Goal: Task Accomplishment & Management: Manage account settings

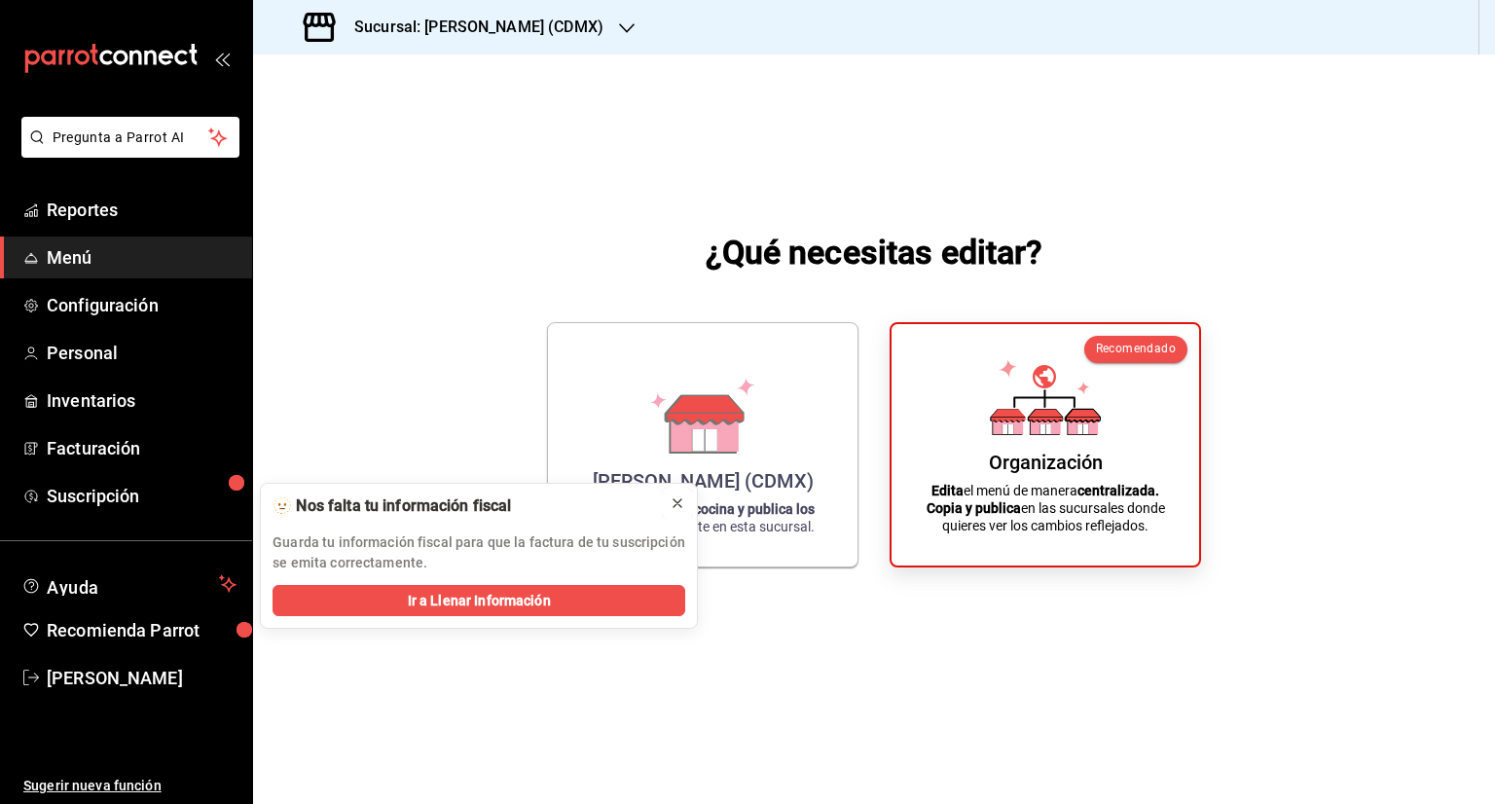
click at [685, 499] on icon at bounding box center [677, 503] width 16 height 16
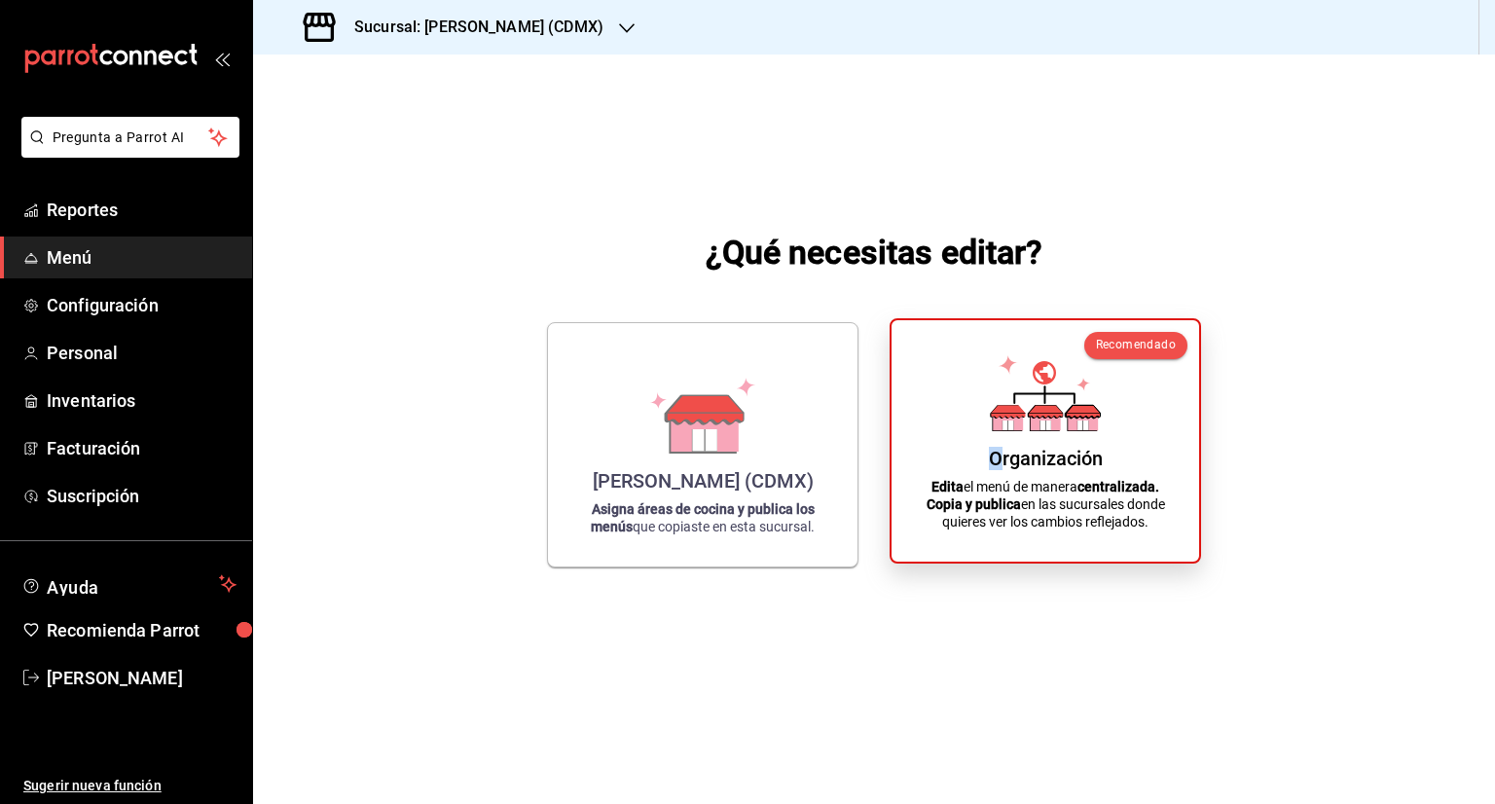
click at [995, 465] on div "Organización" at bounding box center [1046, 458] width 114 height 23
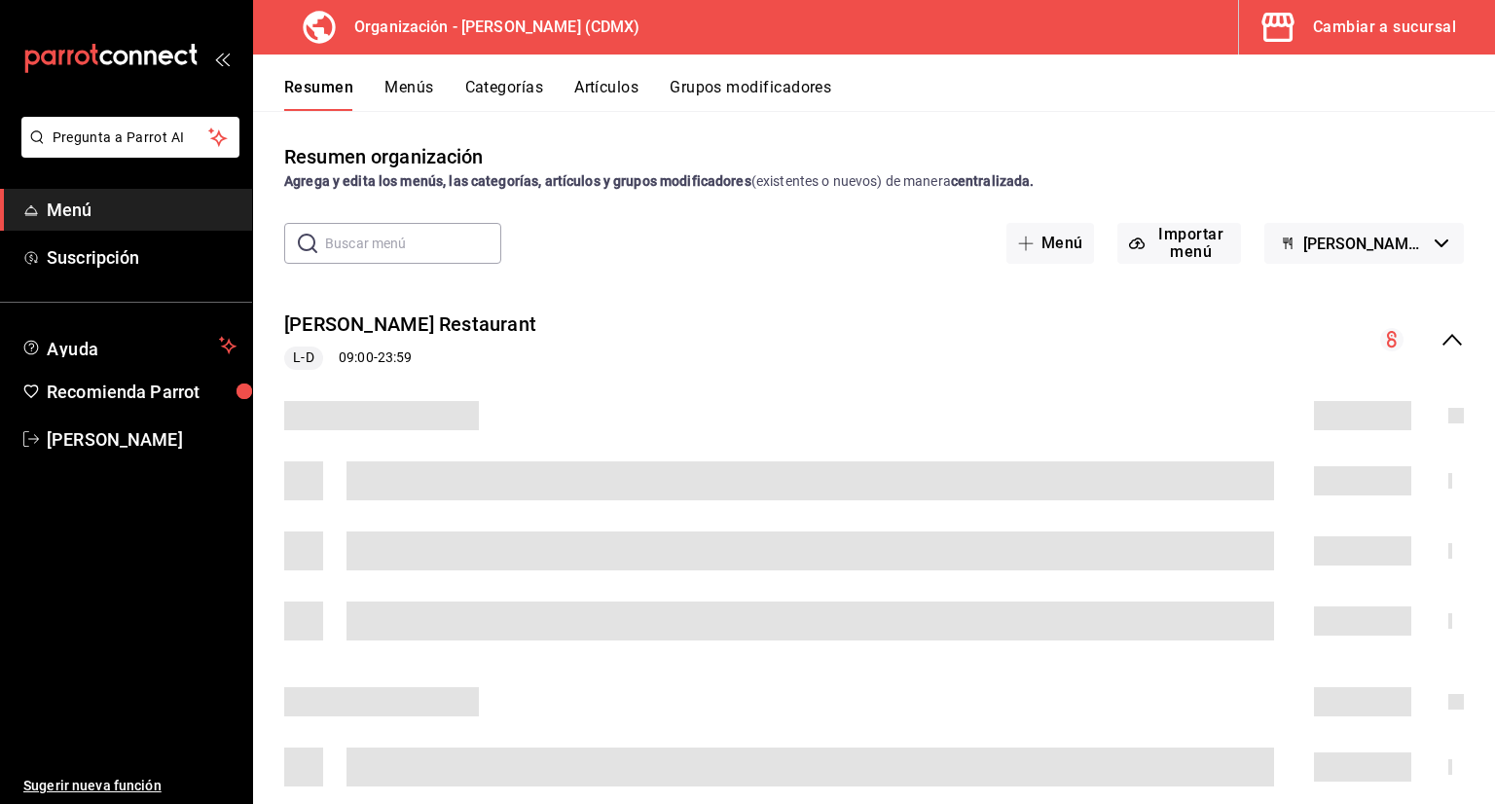
click at [578, 79] on button "Artículos" at bounding box center [606, 94] width 64 height 33
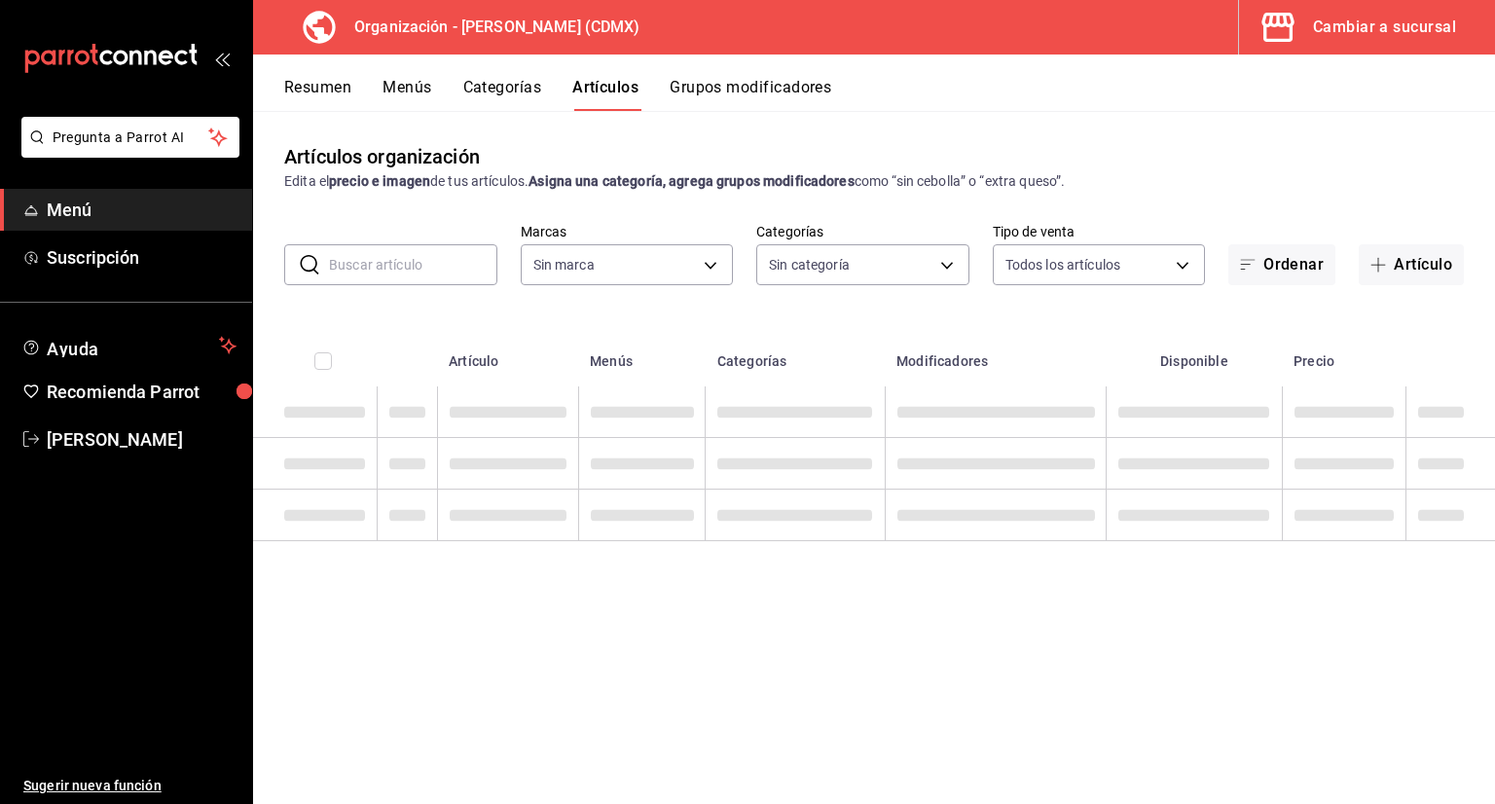
click at [1437, 263] on button "Artículo" at bounding box center [1410, 264] width 105 height 41
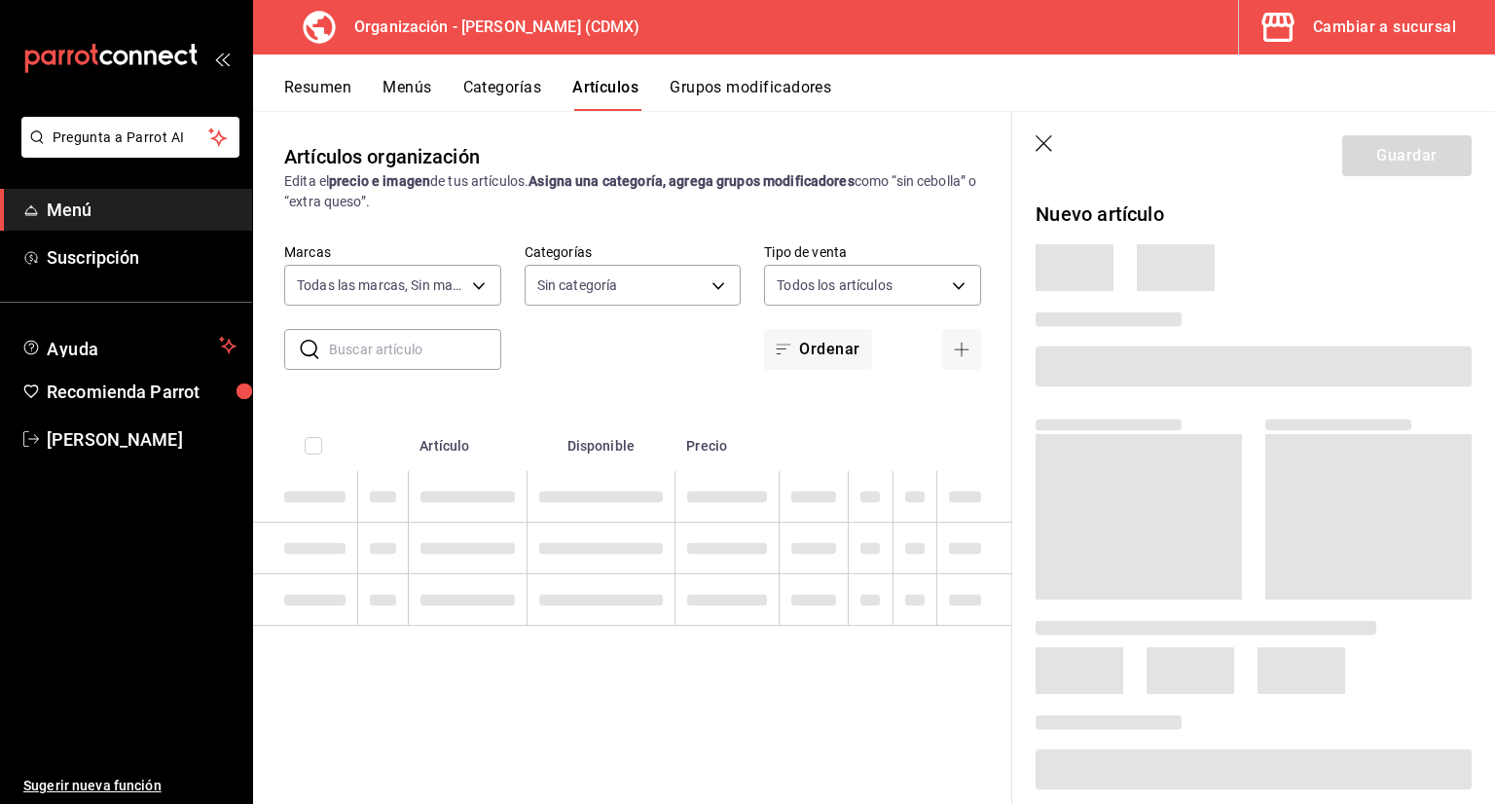
type input "846f0d90-2168-40bc-9e32-37968465e8cf"
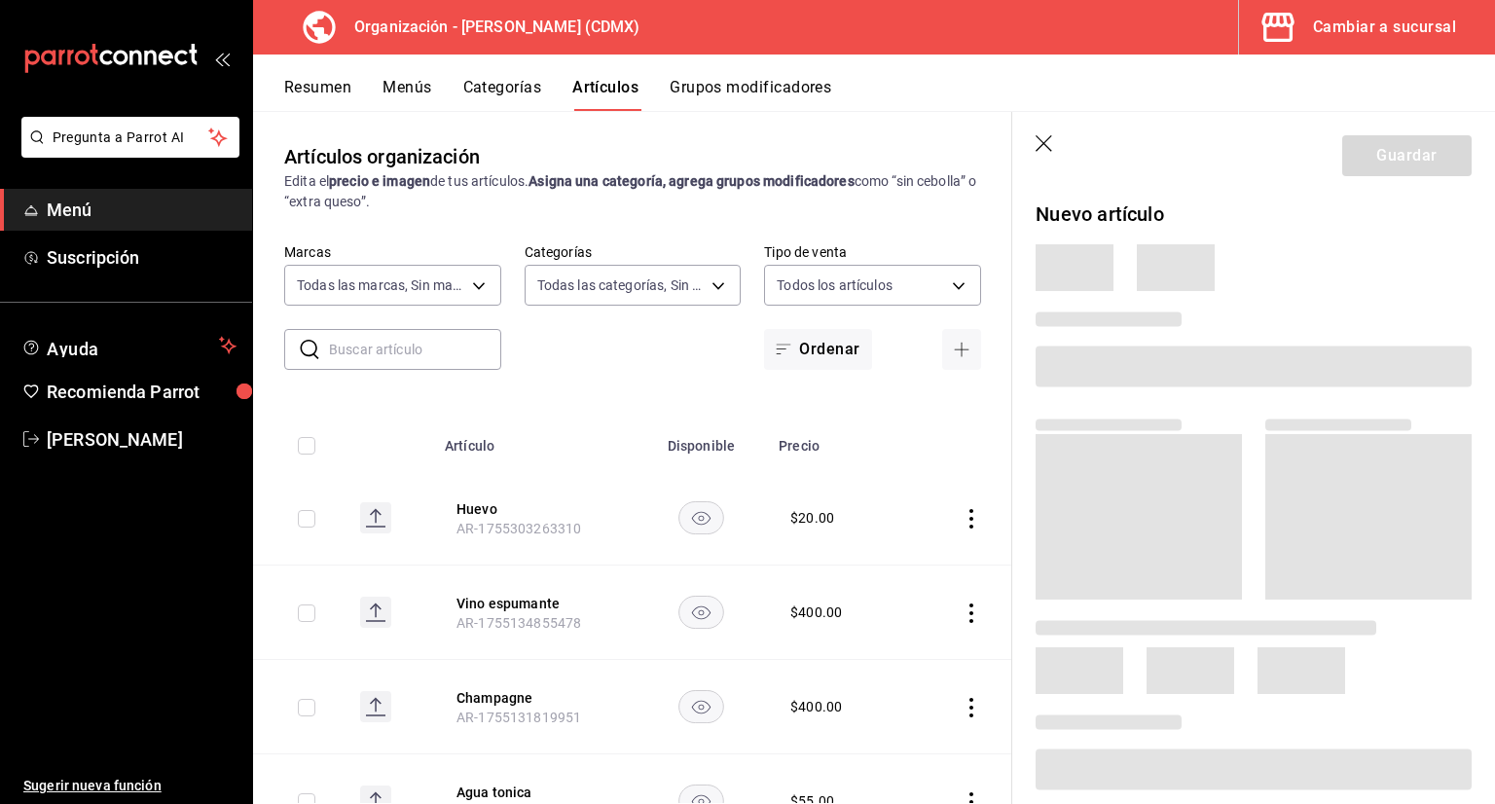
type input "6b055275-76a1-43b6-b03d-2db3475336a0,4964d671-b0e7-405f-ab23-4728cd99a408,3754e…"
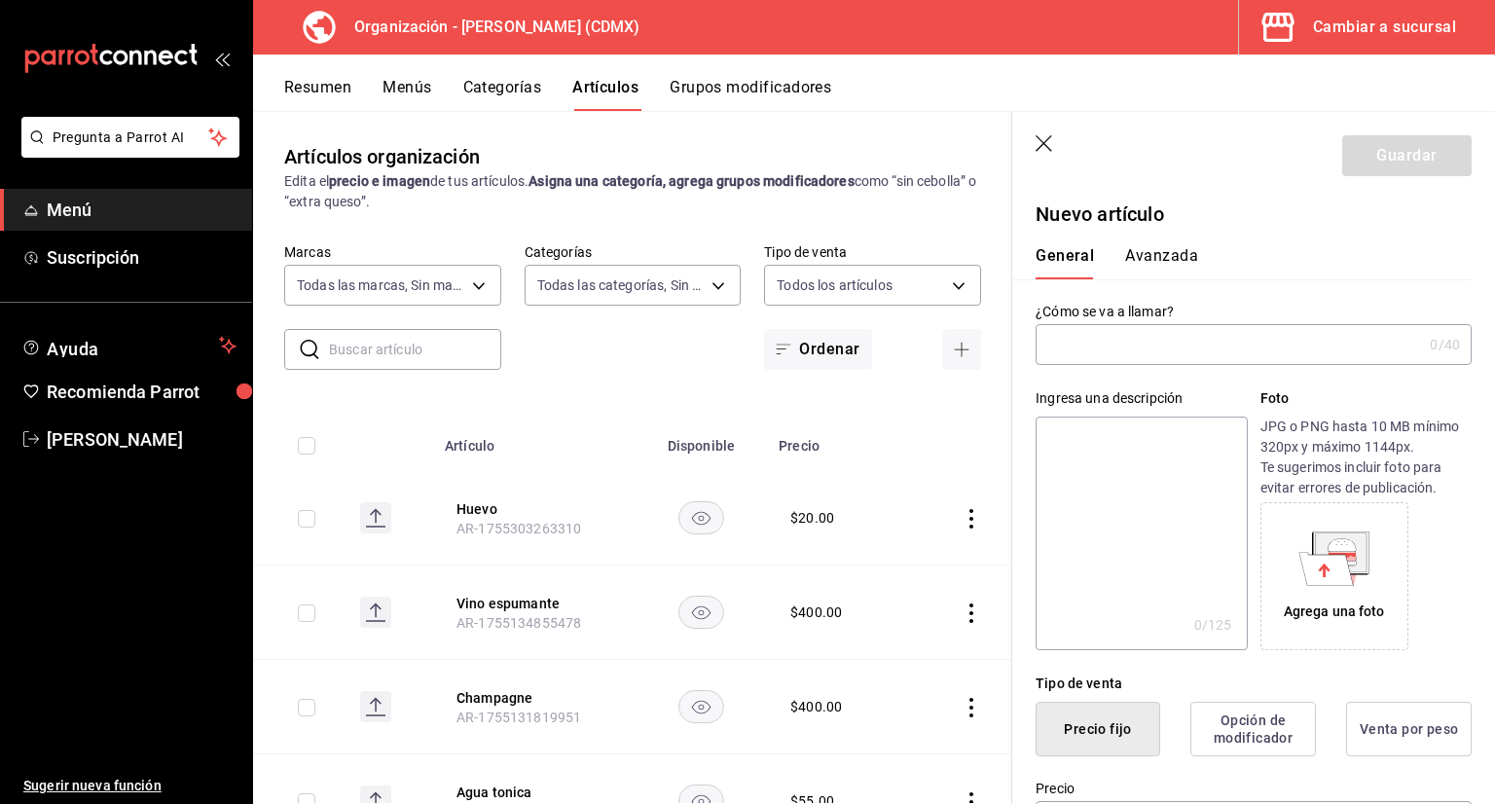
type input "a"
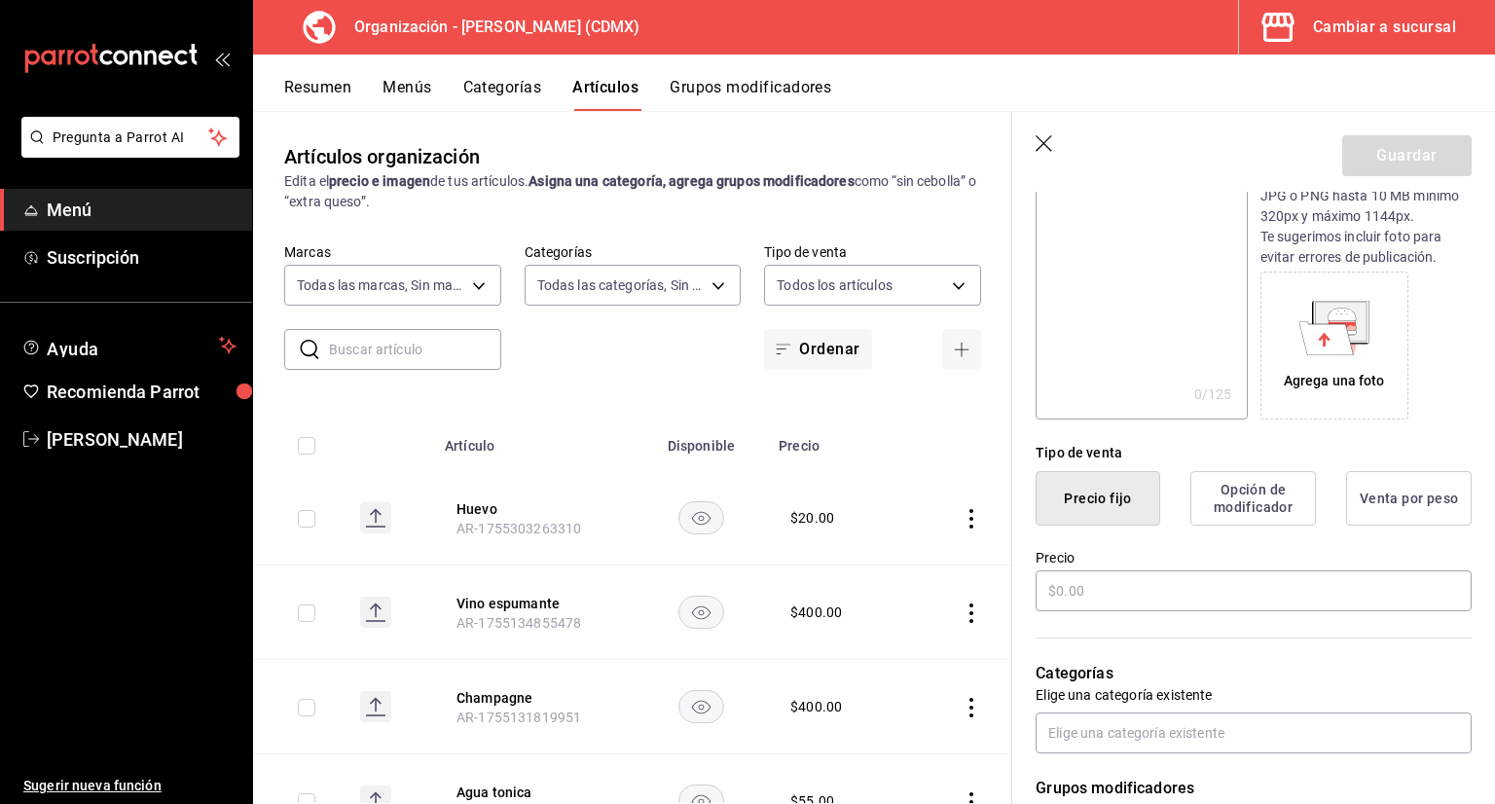
scroll to position [292, 0]
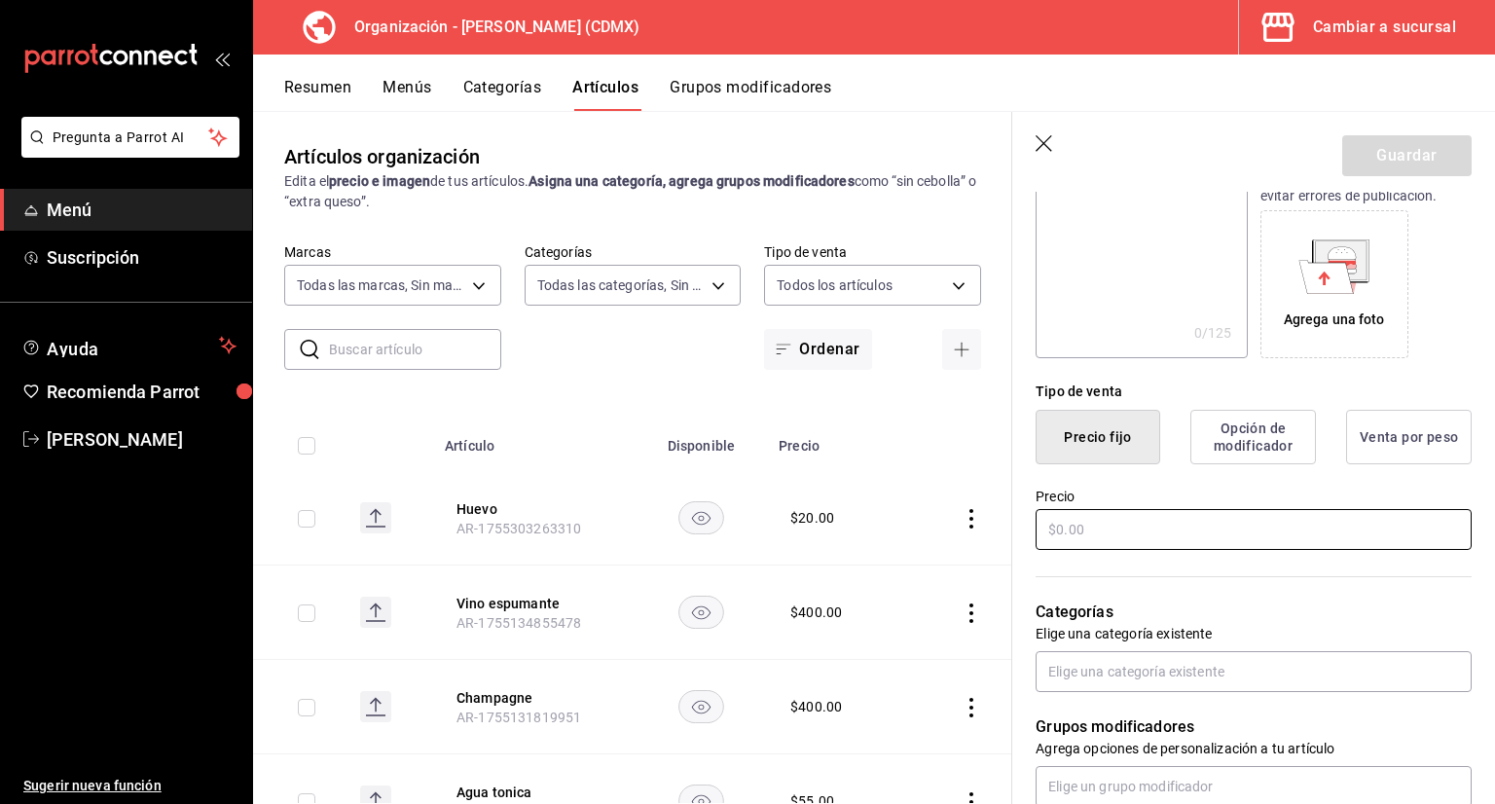
type input "Copa de vino"
click at [1148, 538] on input "text" at bounding box center [1253, 529] width 436 height 41
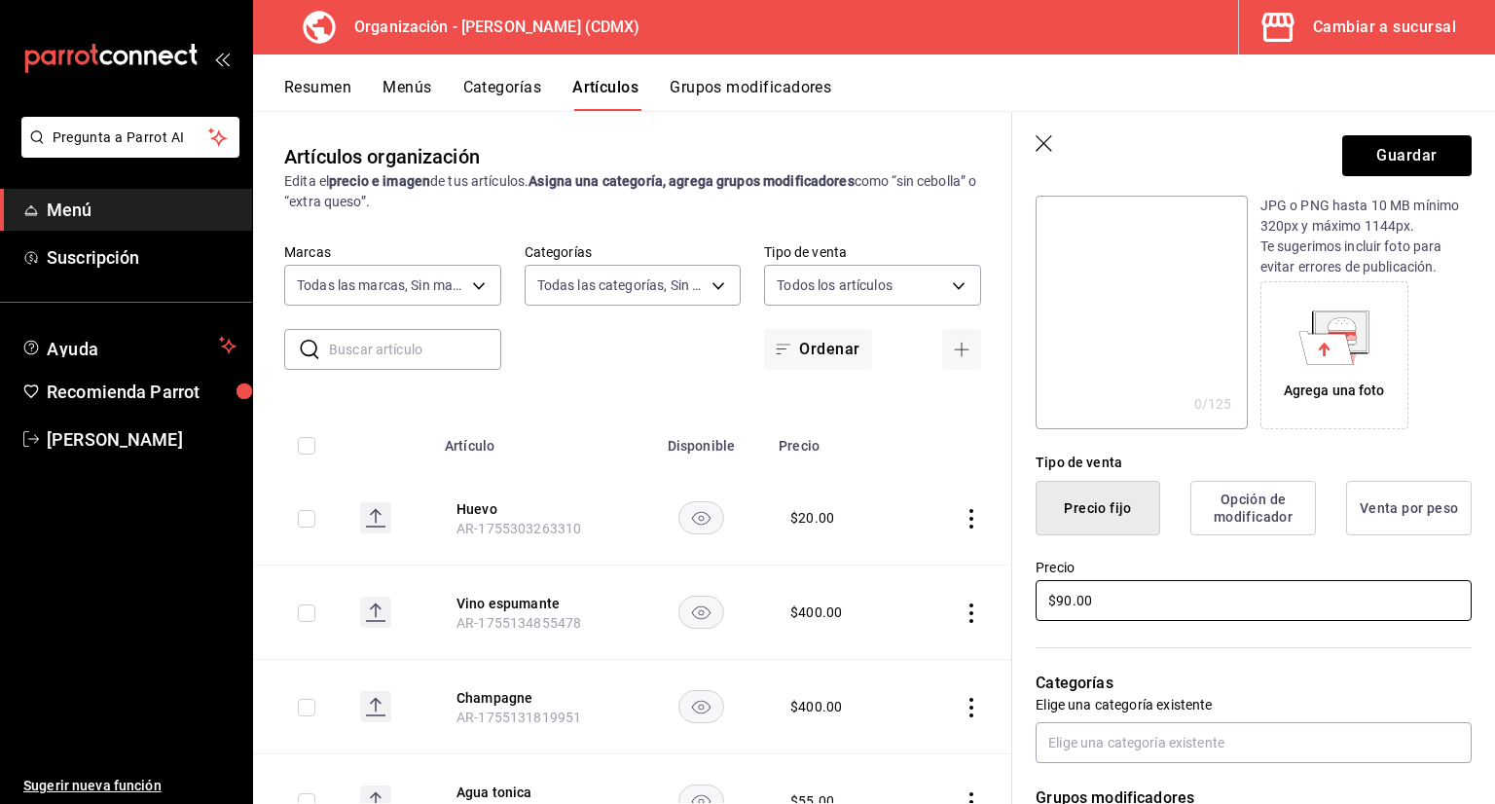
scroll to position [0, 0]
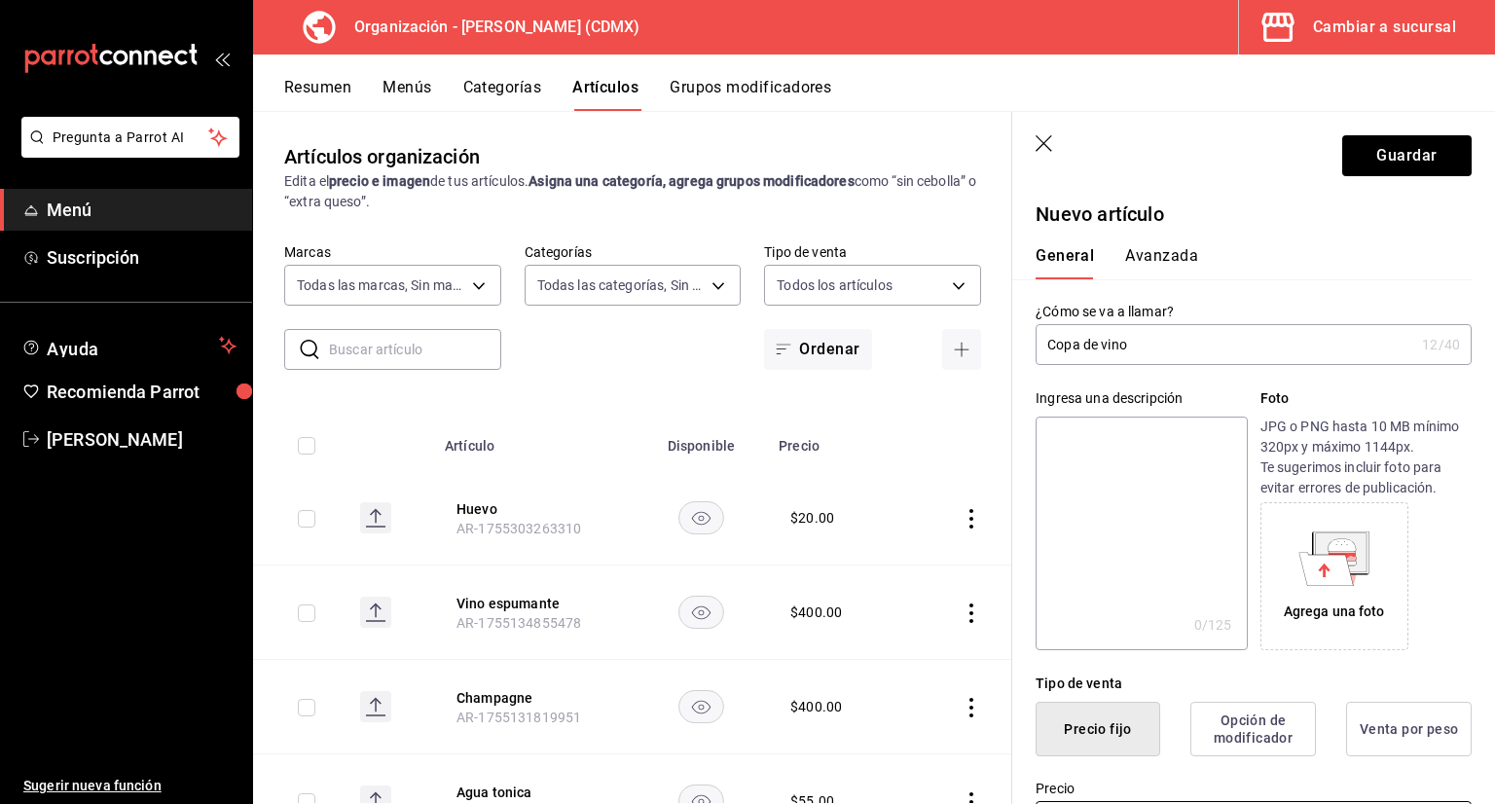
type input "$90.00"
click at [1173, 275] on button "Avanzada" at bounding box center [1161, 262] width 73 height 33
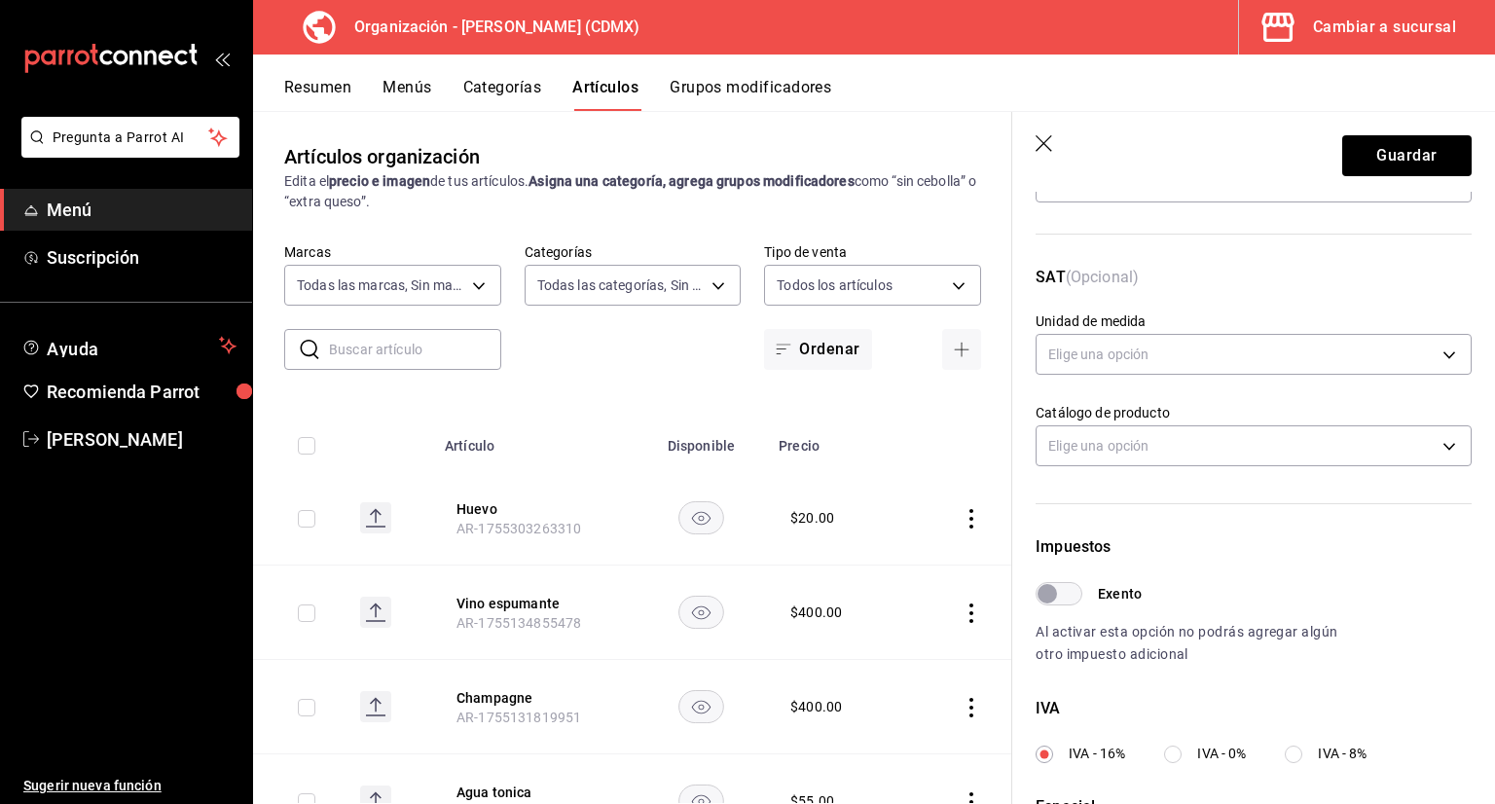
scroll to position [570, 0]
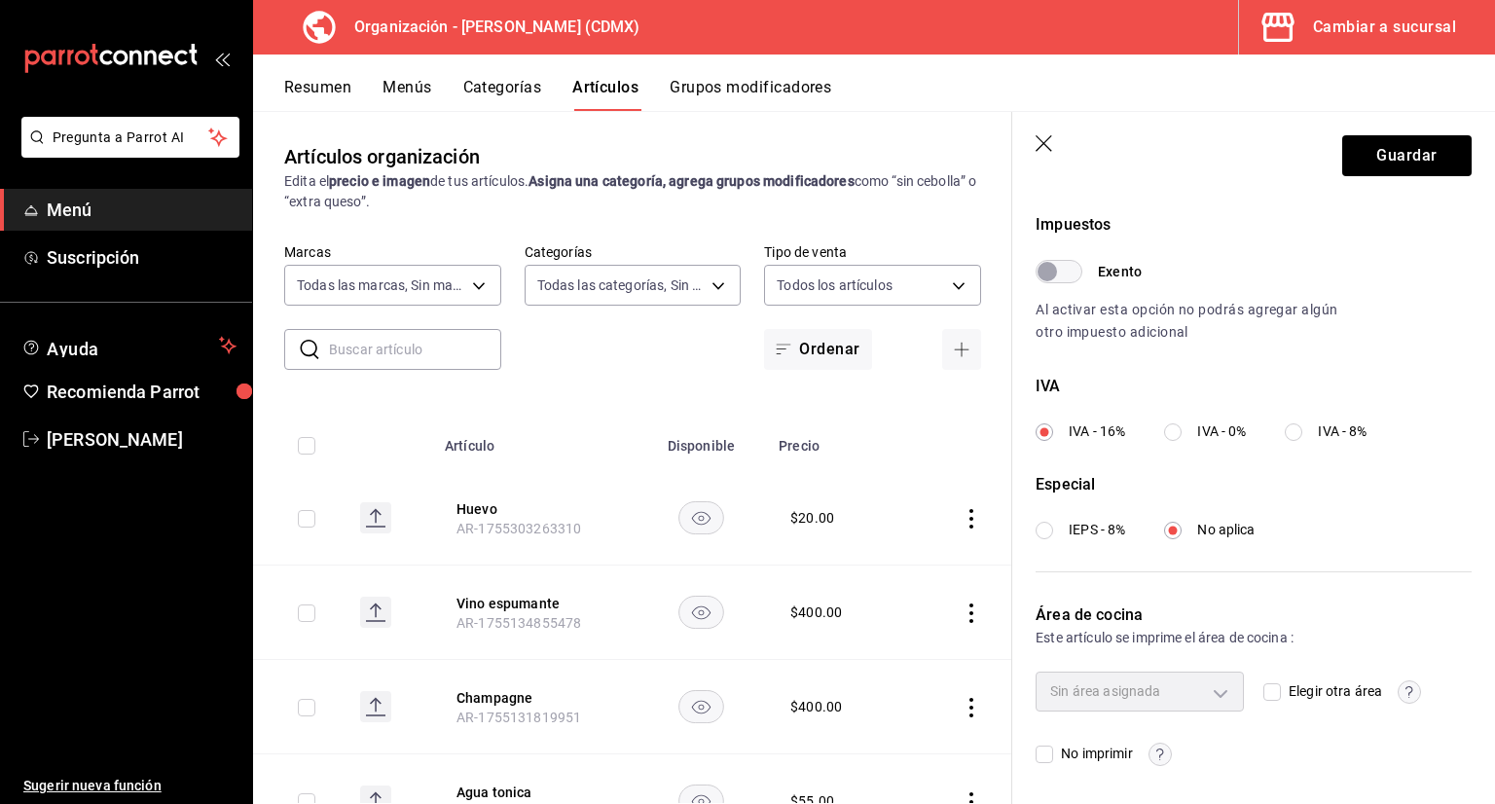
click at [1169, 439] on input "IVA - 0%" at bounding box center [1173, 432] width 18 height 18
radio input "true"
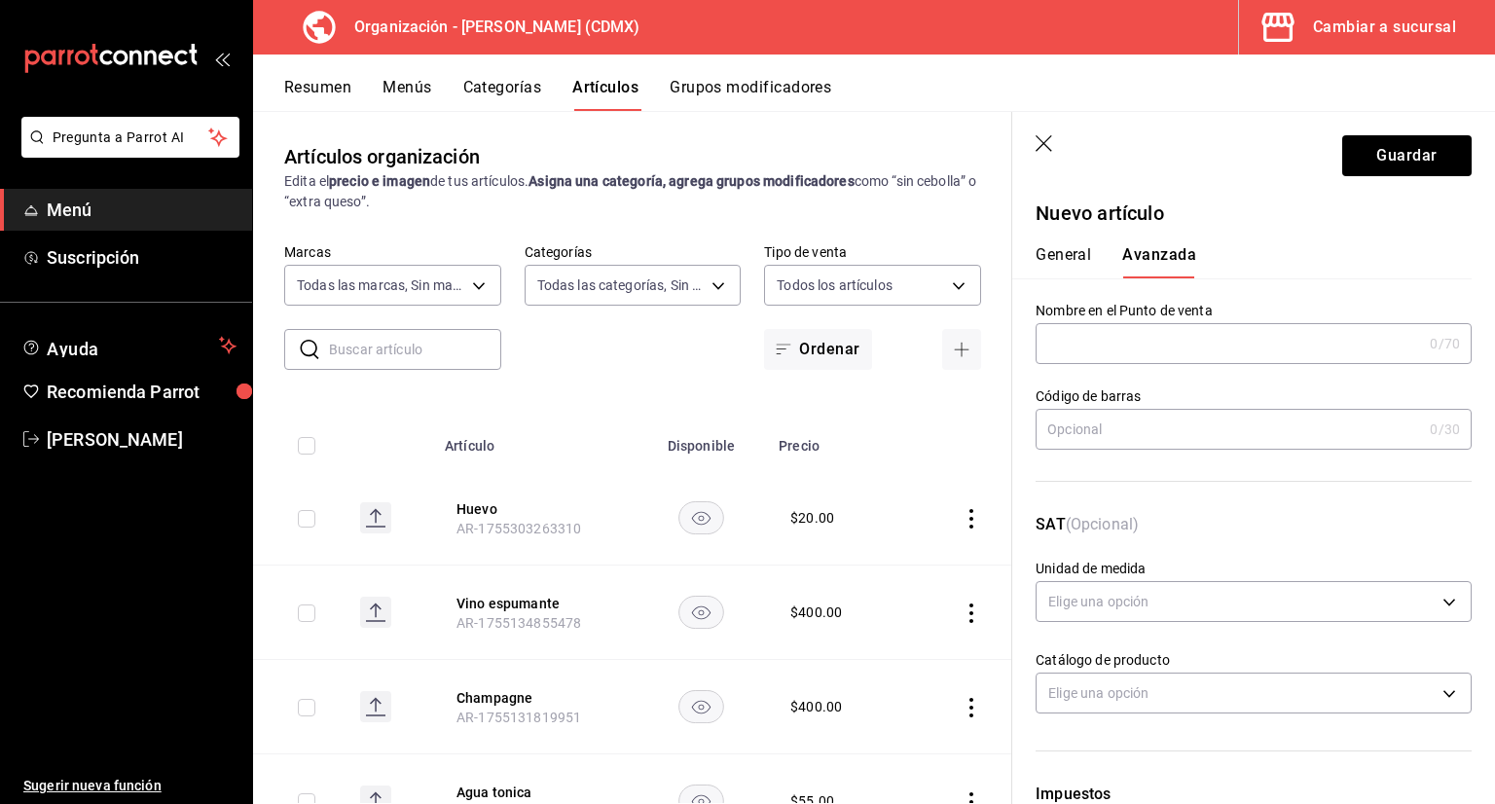
scroll to position [0, 0]
click at [1358, 145] on button "Guardar" at bounding box center [1406, 155] width 129 height 41
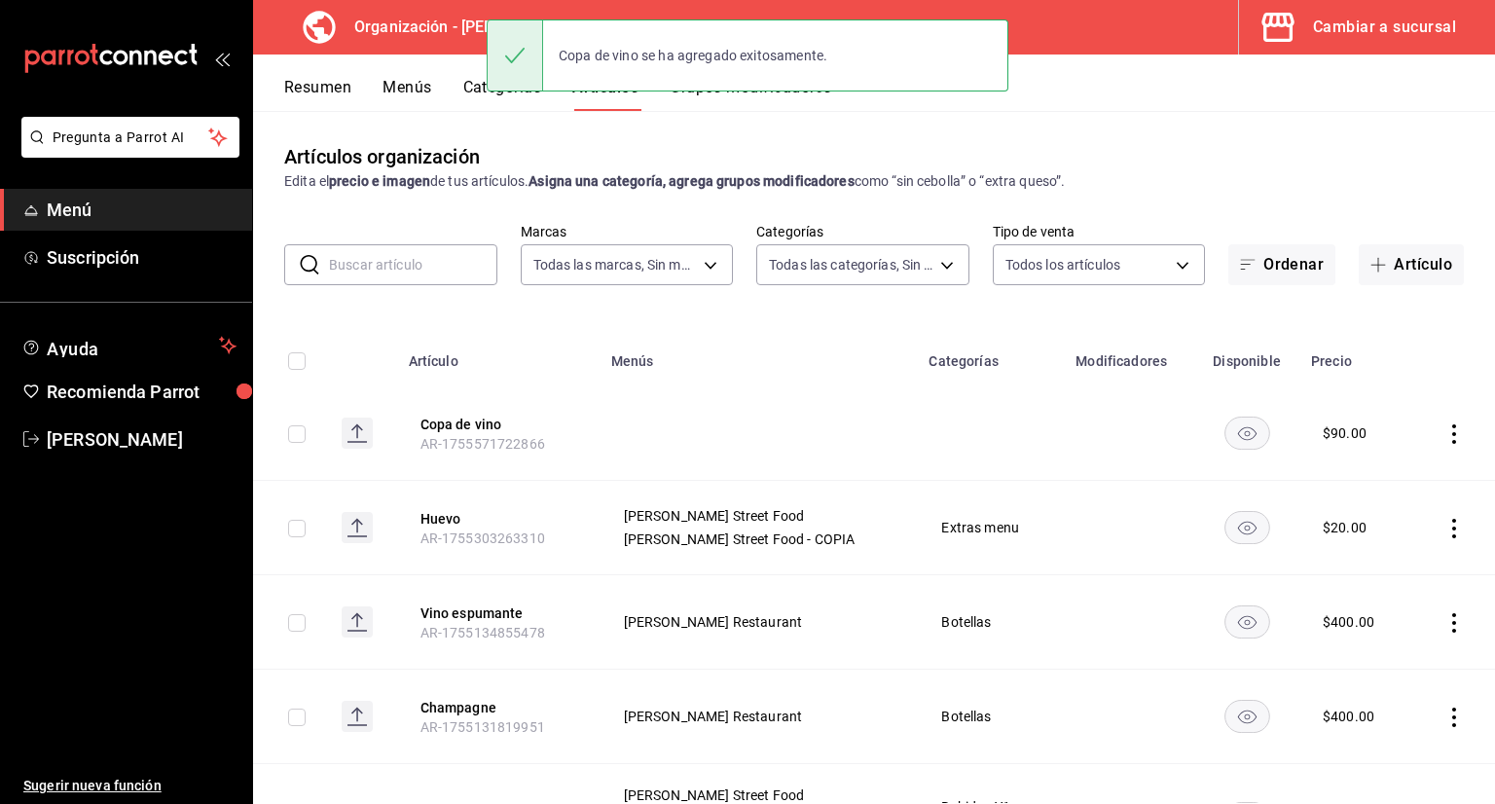
click at [1444, 437] on icon "actions" at bounding box center [1453, 433] width 19 height 19
click at [1385, 487] on span "Editar" at bounding box center [1380, 479] width 51 height 20
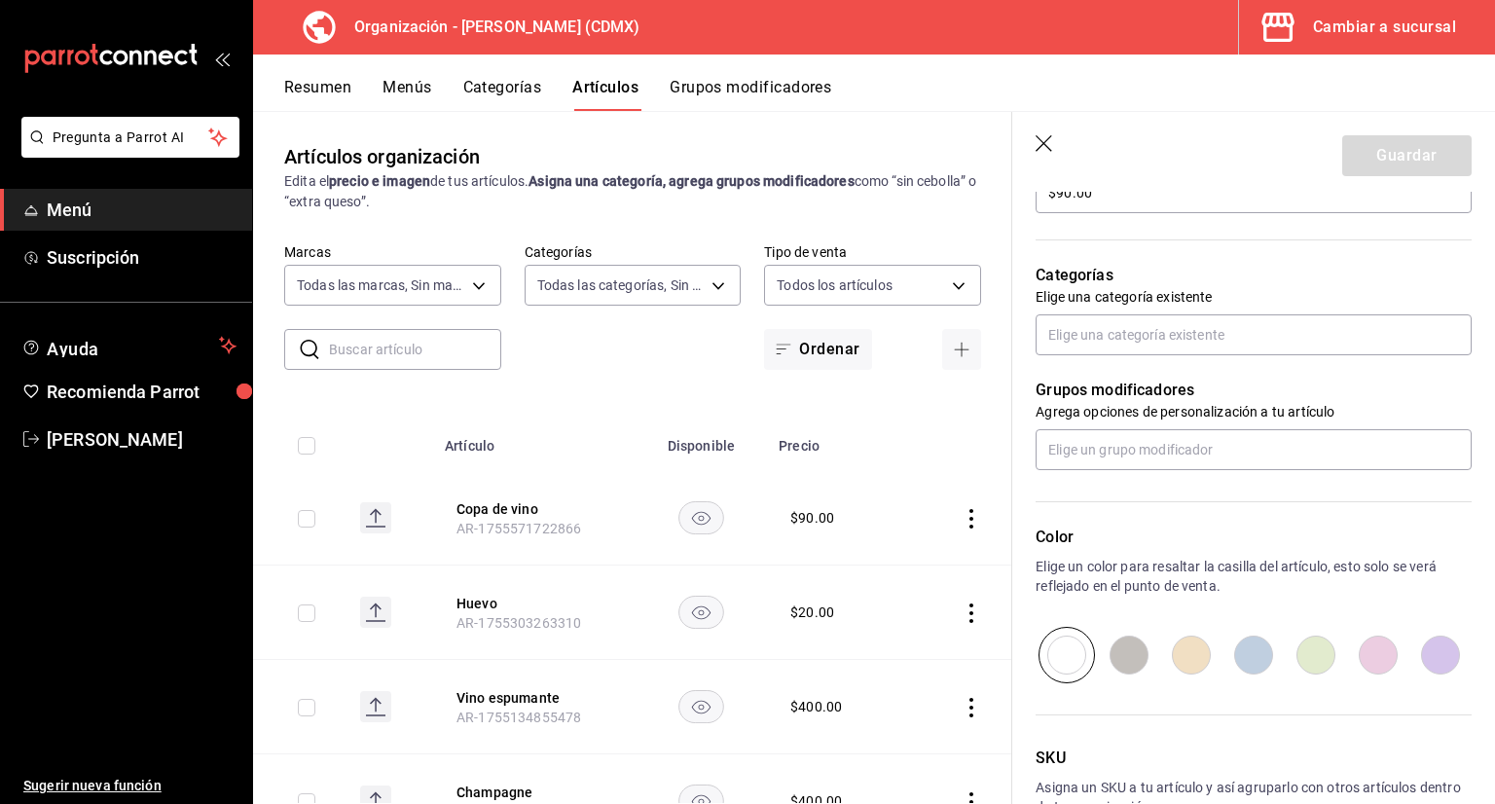
scroll to position [681, 0]
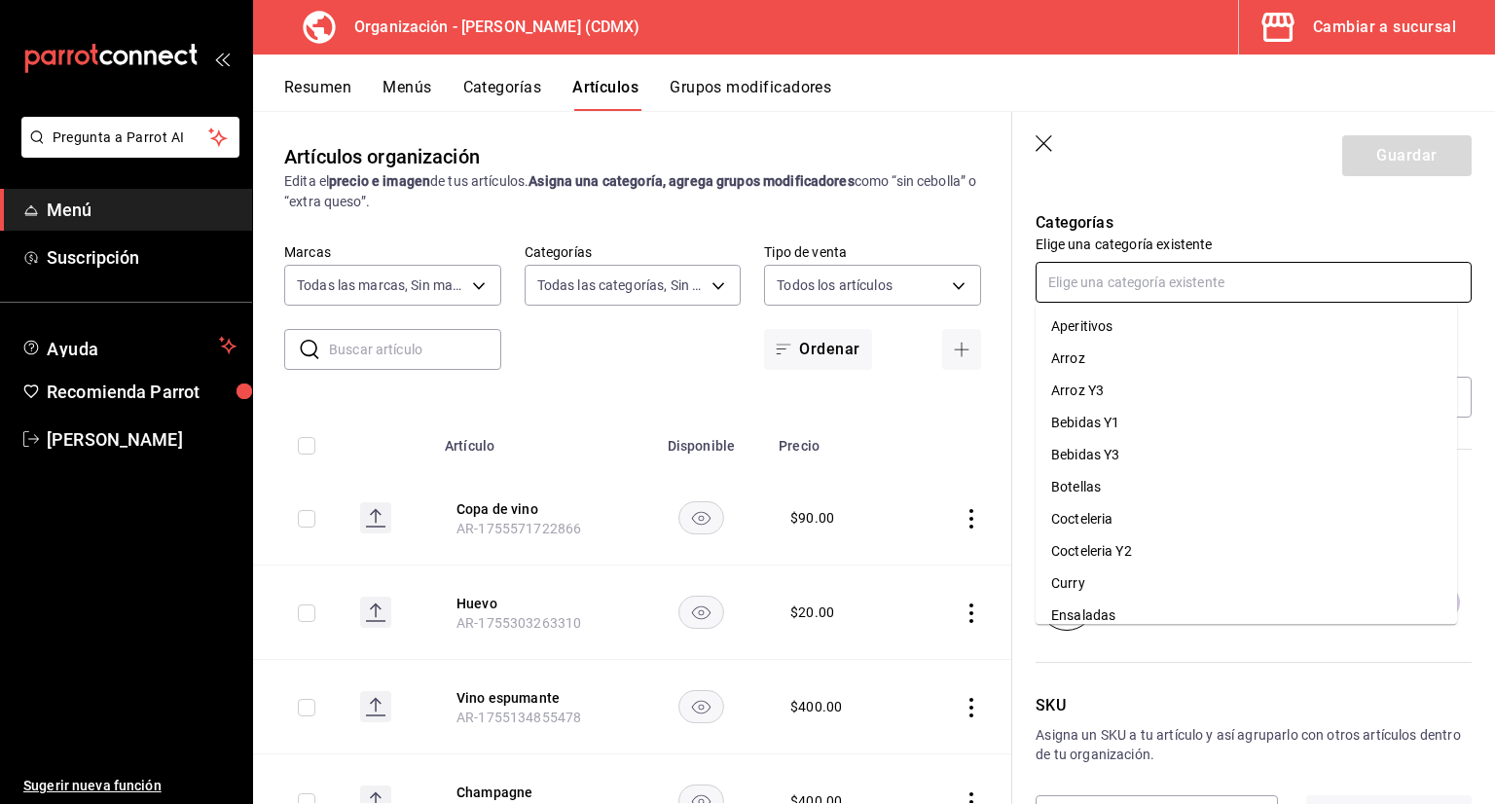
click at [1152, 285] on input "text" at bounding box center [1253, 282] width 436 height 41
click at [1110, 449] on li "Bebidas Y3" at bounding box center [1245, 455] width 421 height 32
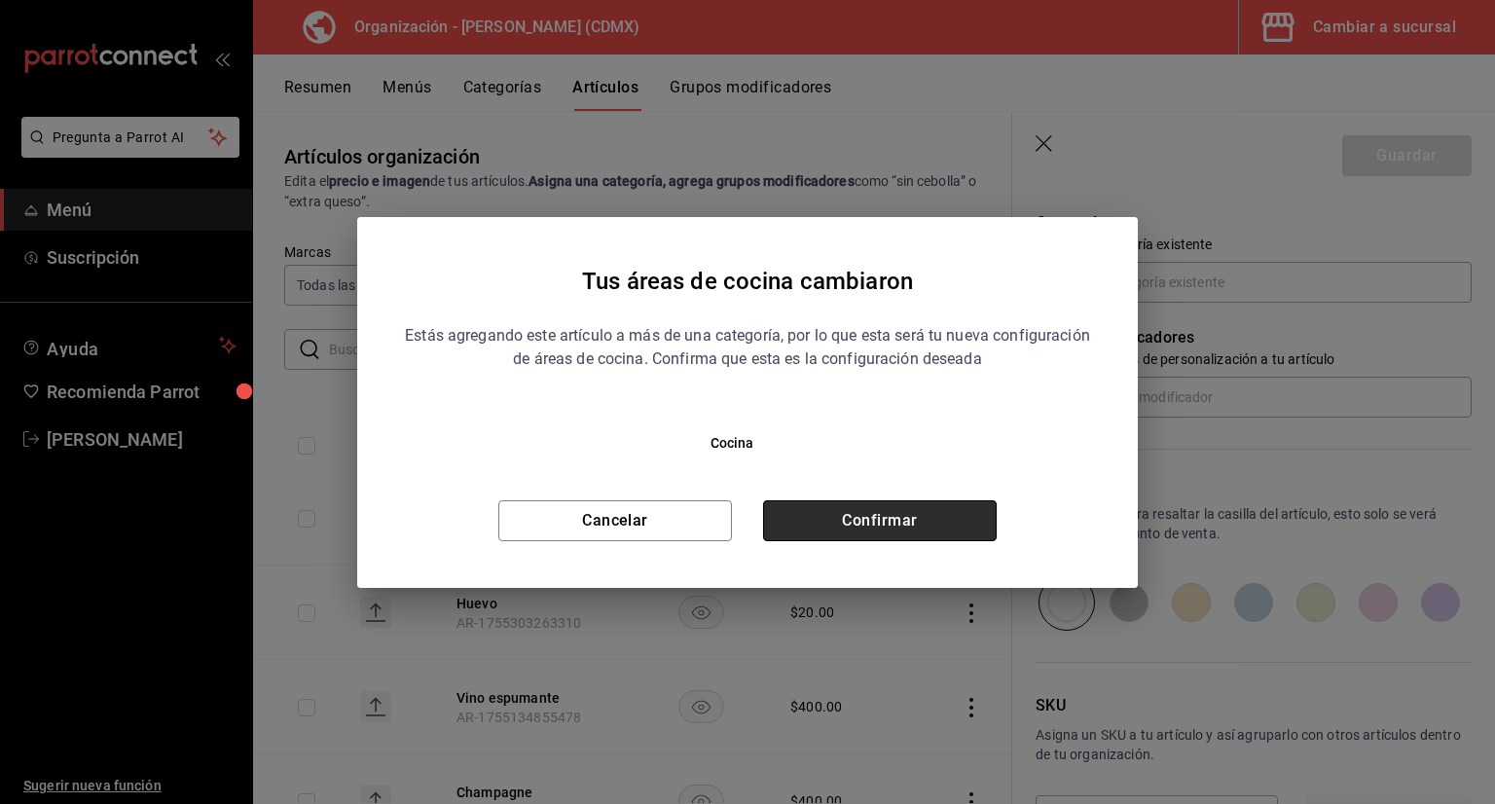
click at [934, 515] on button "Confirmar" at bounding box center [880, 520] width 234 height 41
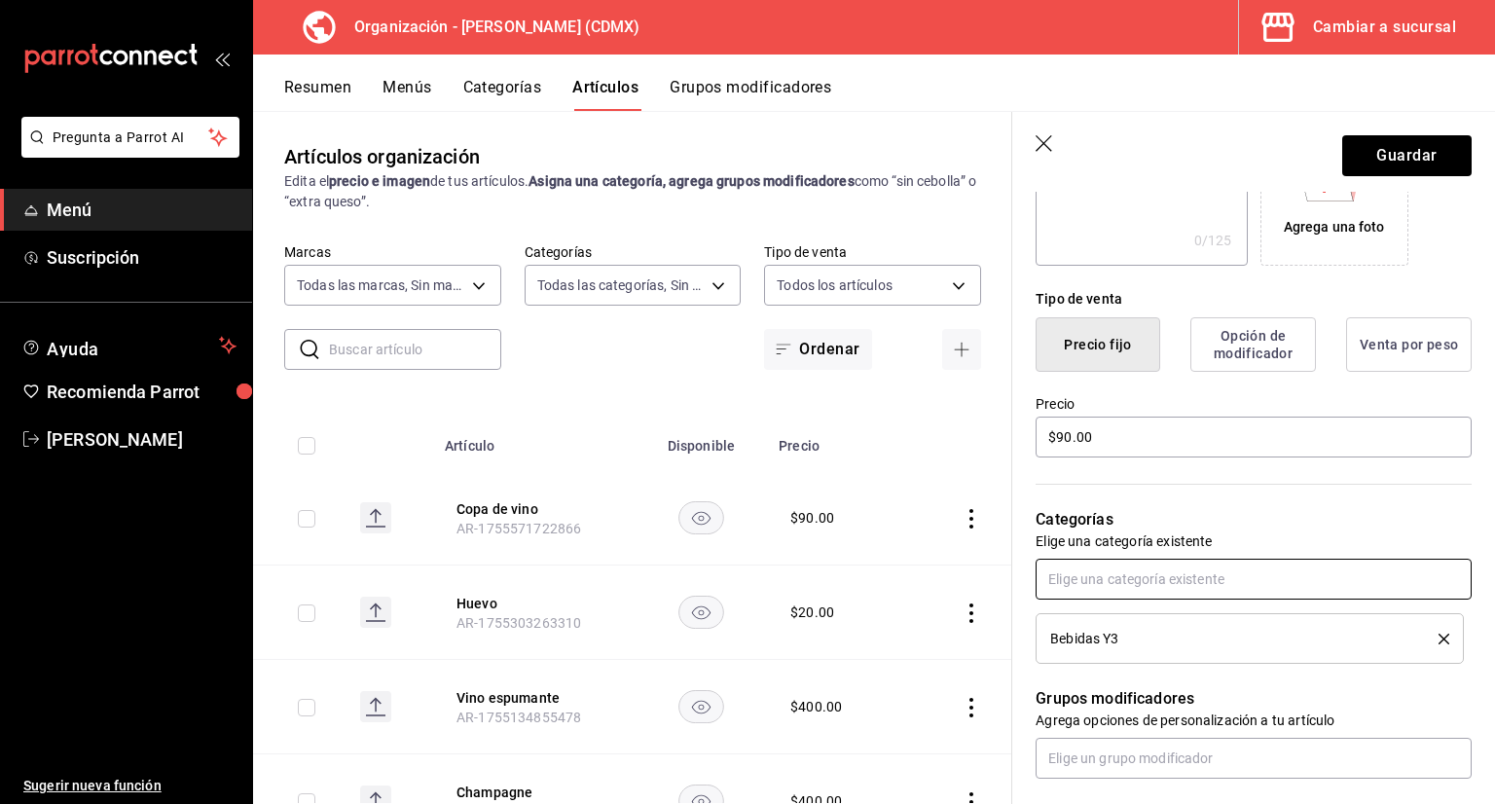
scroll to position [329, 0]
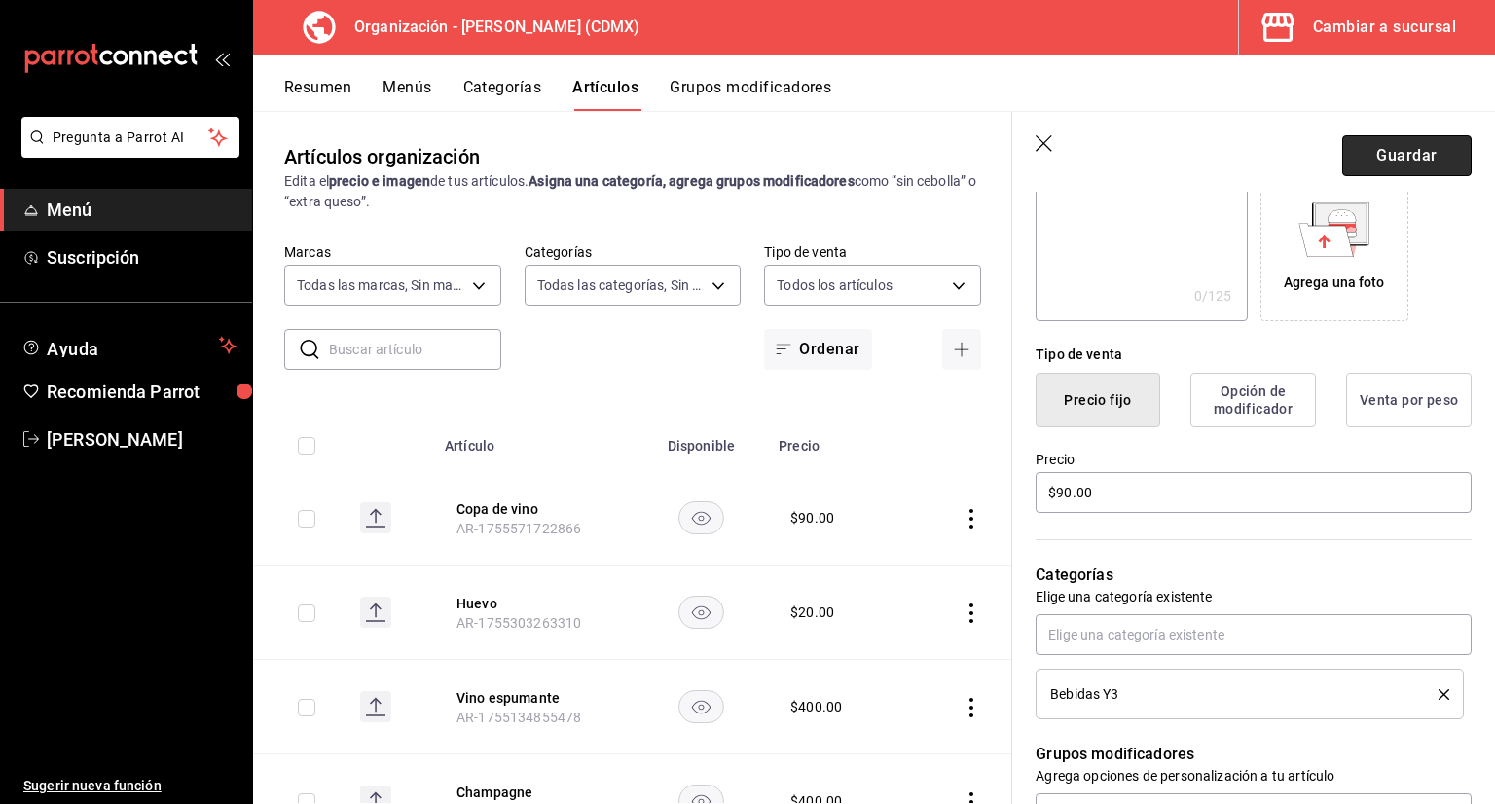
click at [1390, 163] on button "Guardar" at bounding box center [1406, 155] width 129 height 41
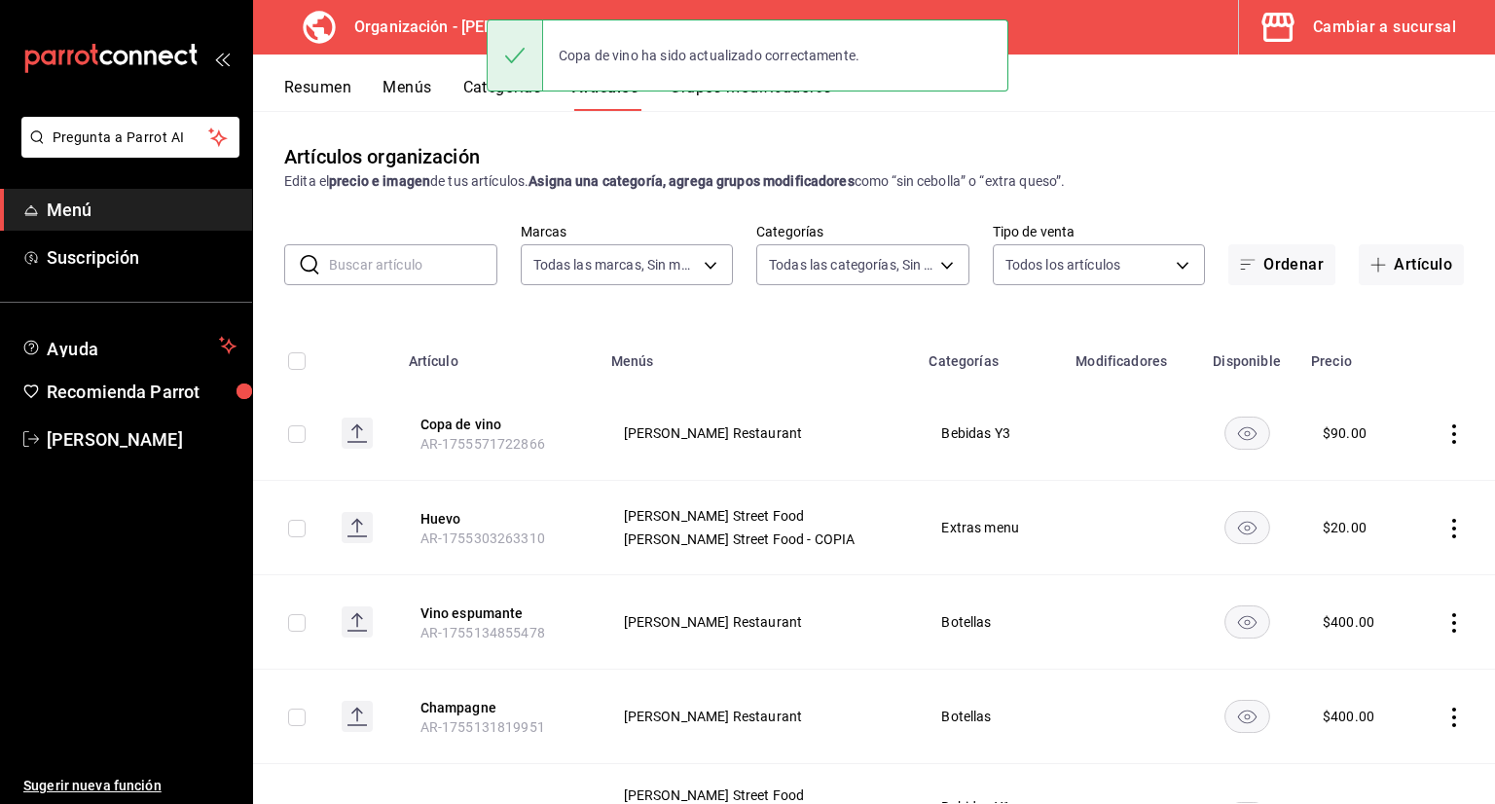
click at [428, 90] on button "Menús" at bounding box center [406, 94] width 49 height 33
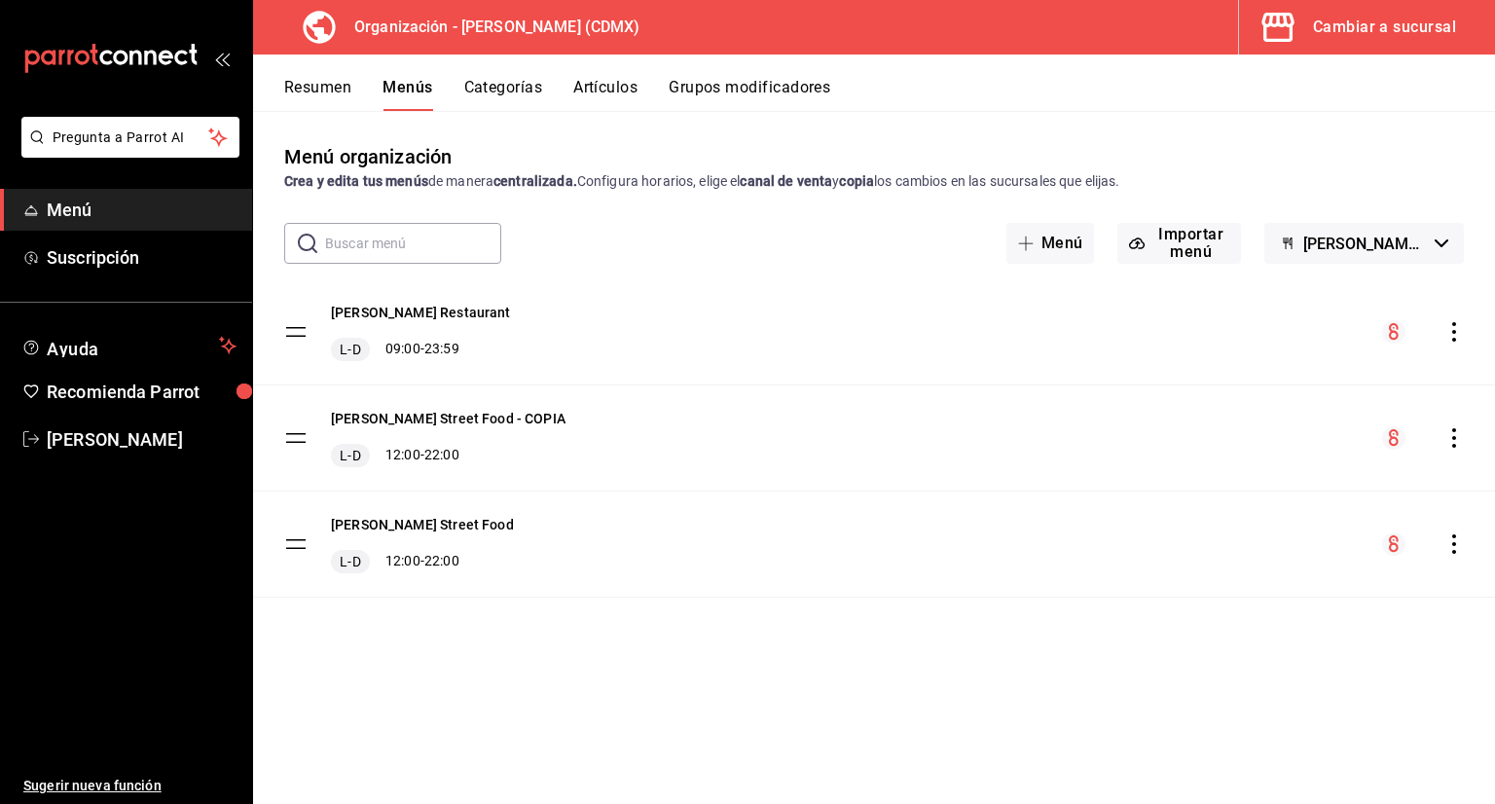
click at [1459, 336] on icon "actions" at bounding box center [1453, 331] width 19 height 19
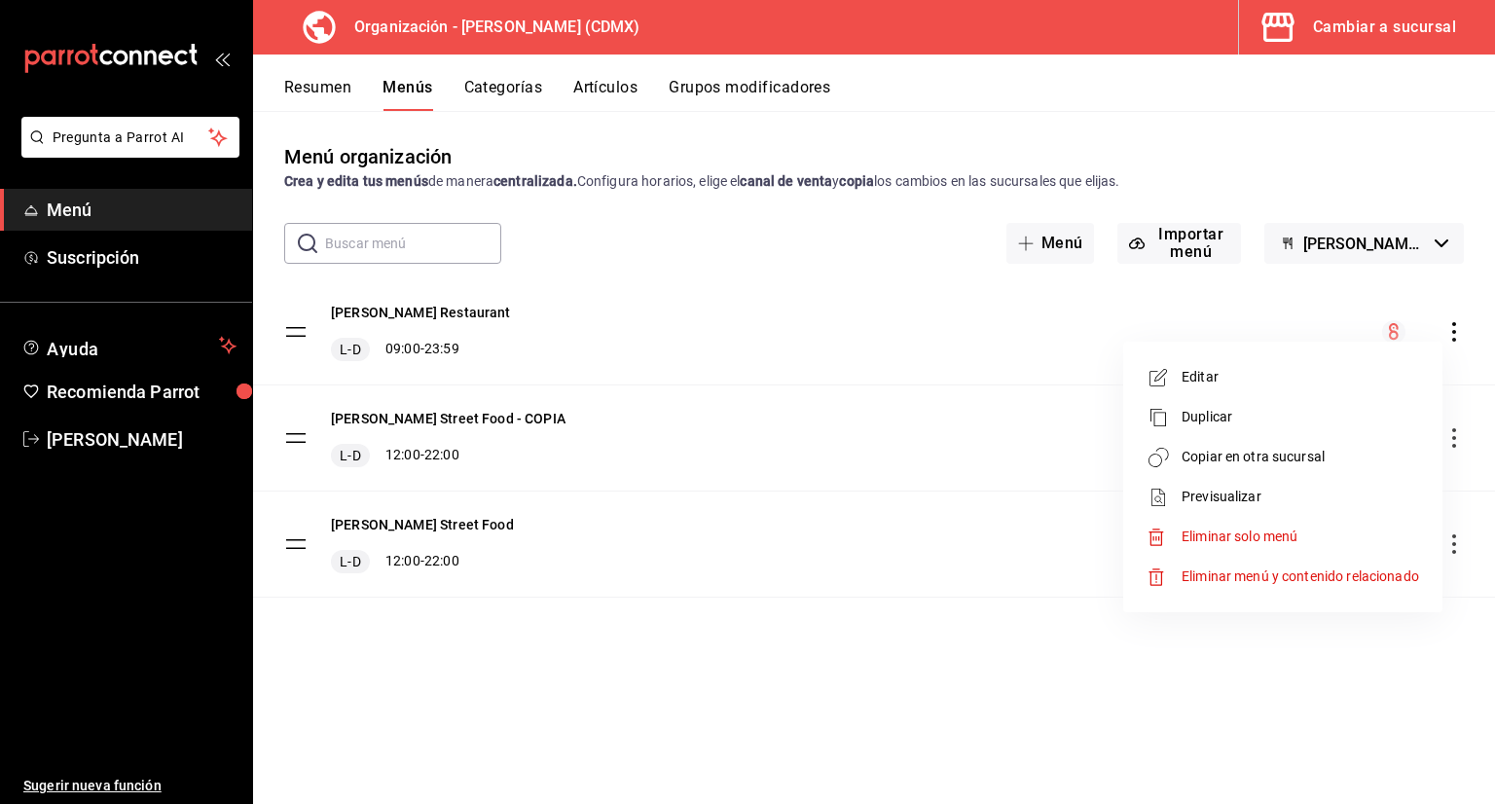
click at [1370, 451] on span "Copiar en otra sucursal" at bounding box center [1299, 457] width 237 height 20
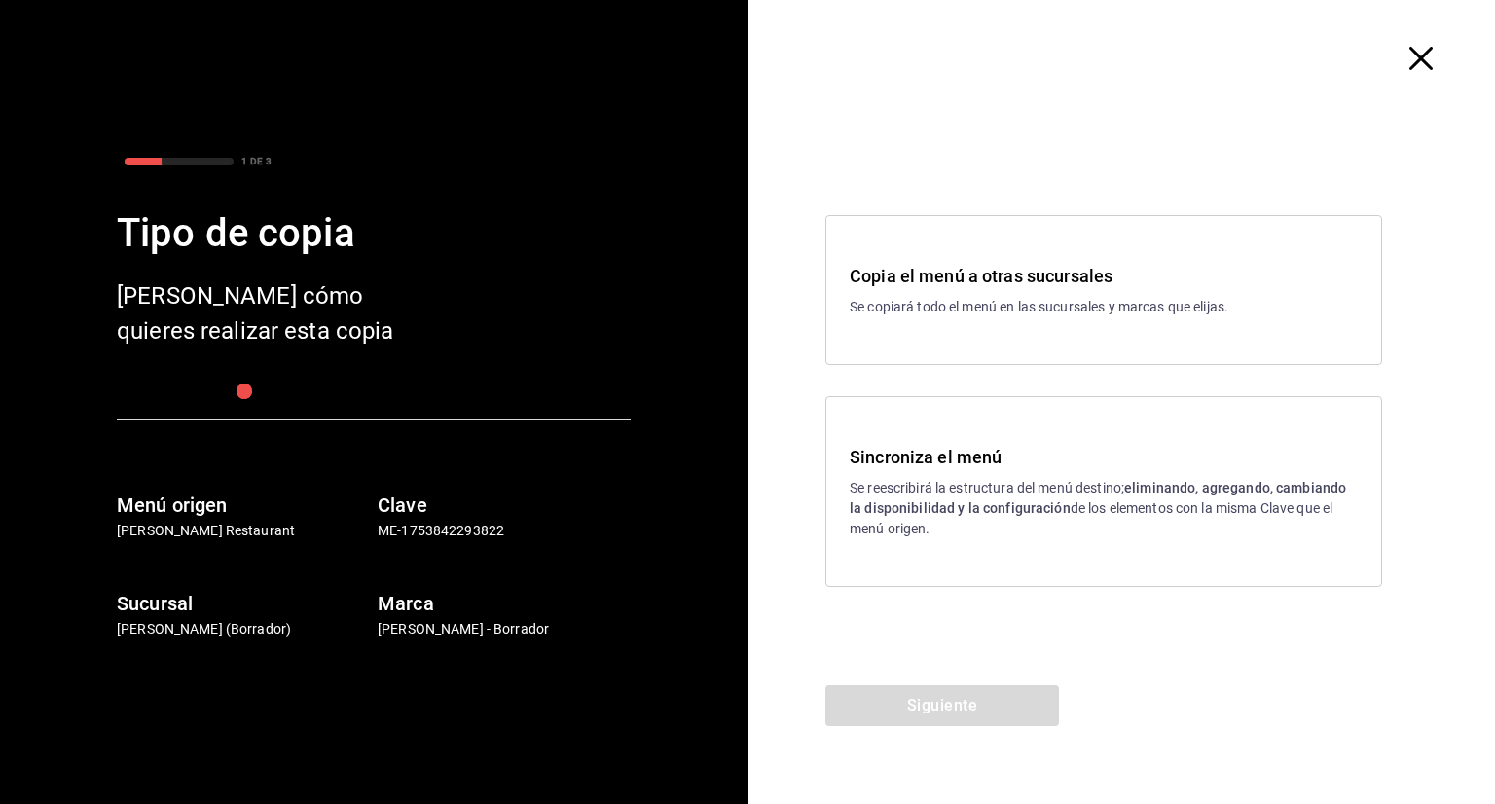
click at [965, 512] on strong "eliminando, agregando, cambiando la disponibilidad y la configuración" at bounding box center [1097, 498] width 496 height 36
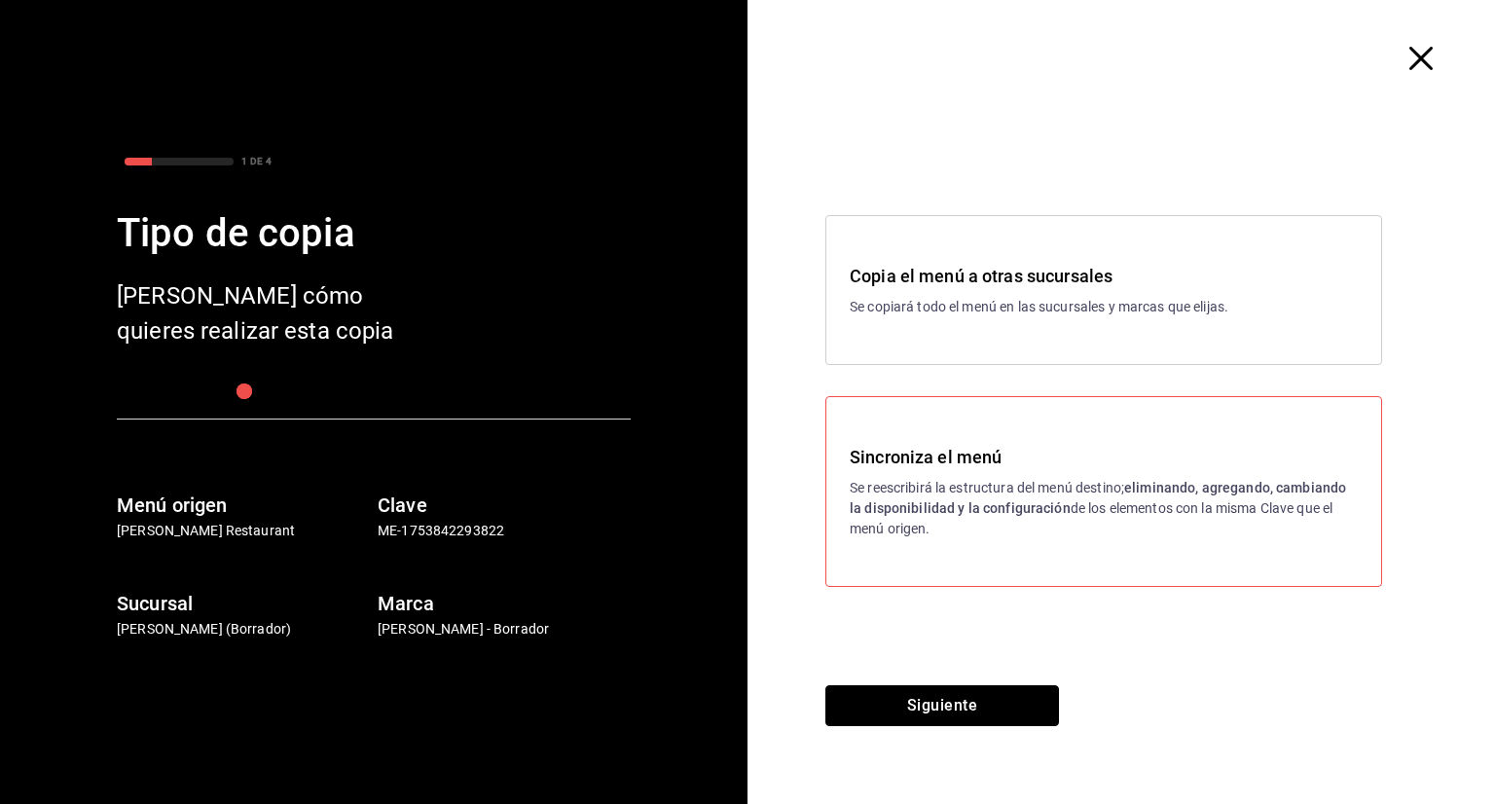
click at [951, 702] on button "Siguiente" at bounding box center [942, 705] width 234 height 41
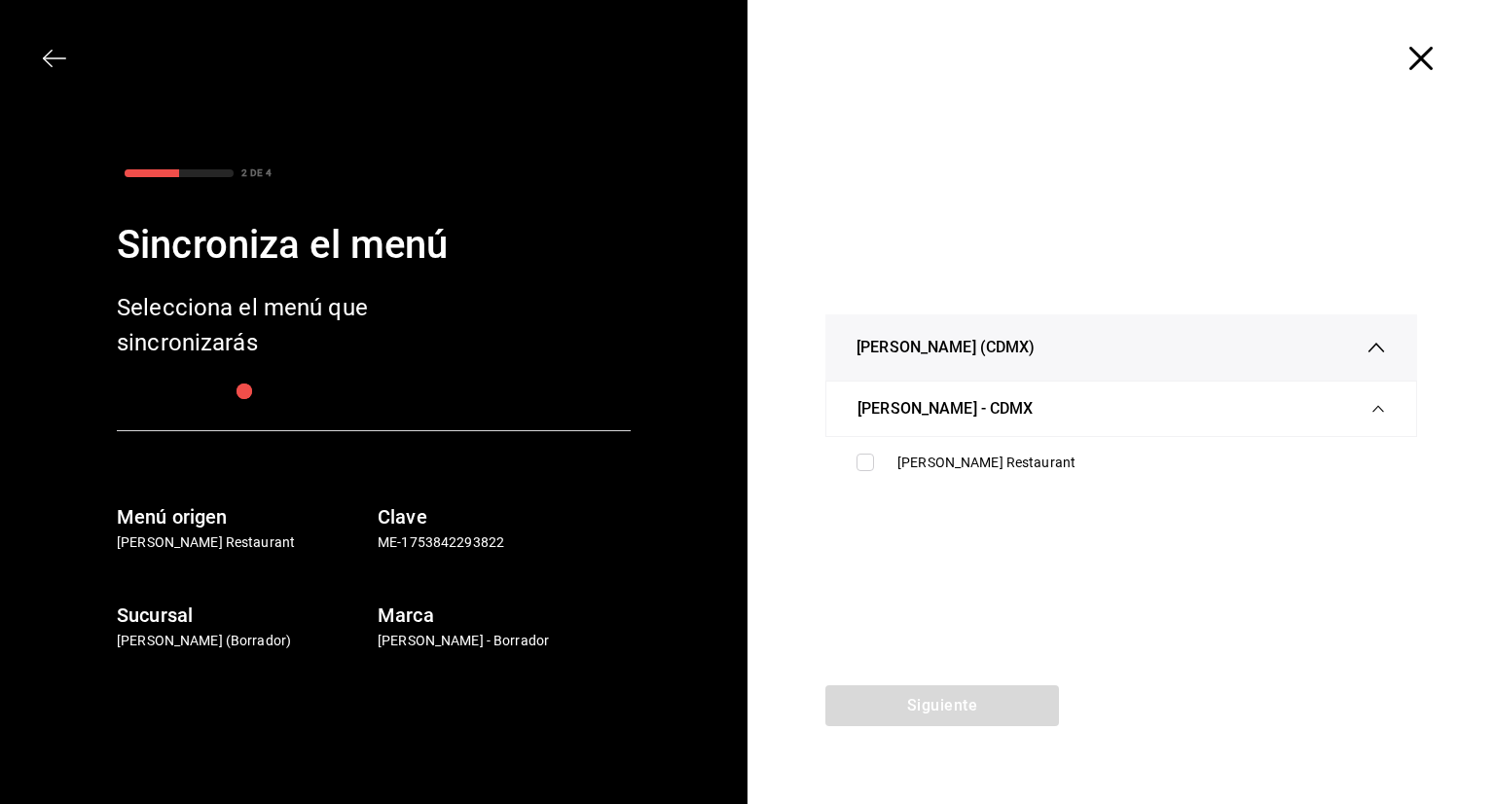
drag, startPoint x: 907, startPoint y: 462, endPoint x: 918, endPoint y: 560, distance: 98.9
click at [908, 463] on div "[PERSON_NAME] Restaurant" at bounding box center [1141, 462] width 488 height 20
checkbox input "true"
drag, startPoint x: 917, startPoint y: 732, endPoint x: 911, endPoint y: 717, distance: 15.7
click at [915, 732] on div "Siguiente" at bounding box center [941, 744] width 389 height 119
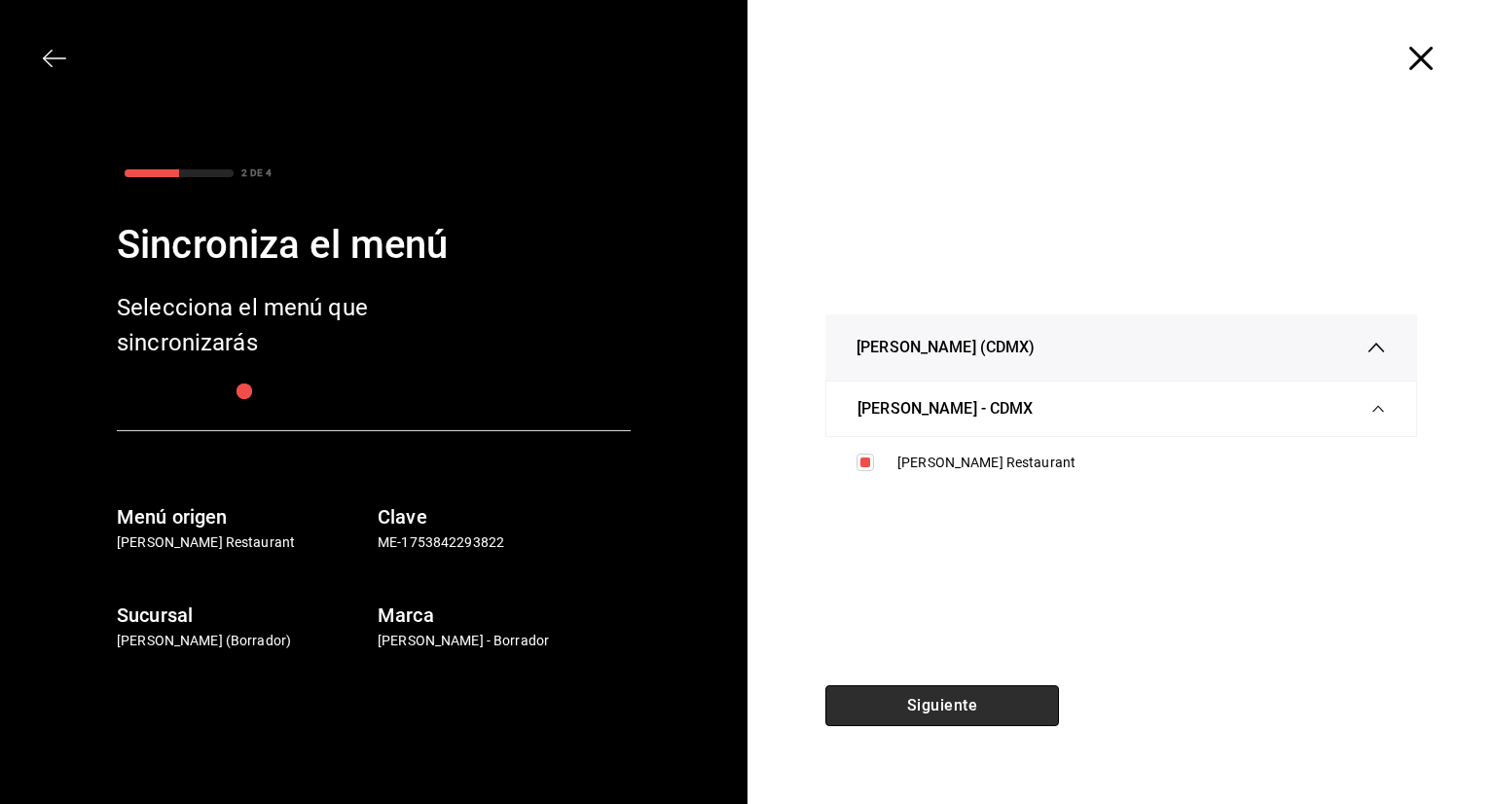
click at [913, 711] on button "Siguiente" at bounding box center [942, 705] width 234 height 41
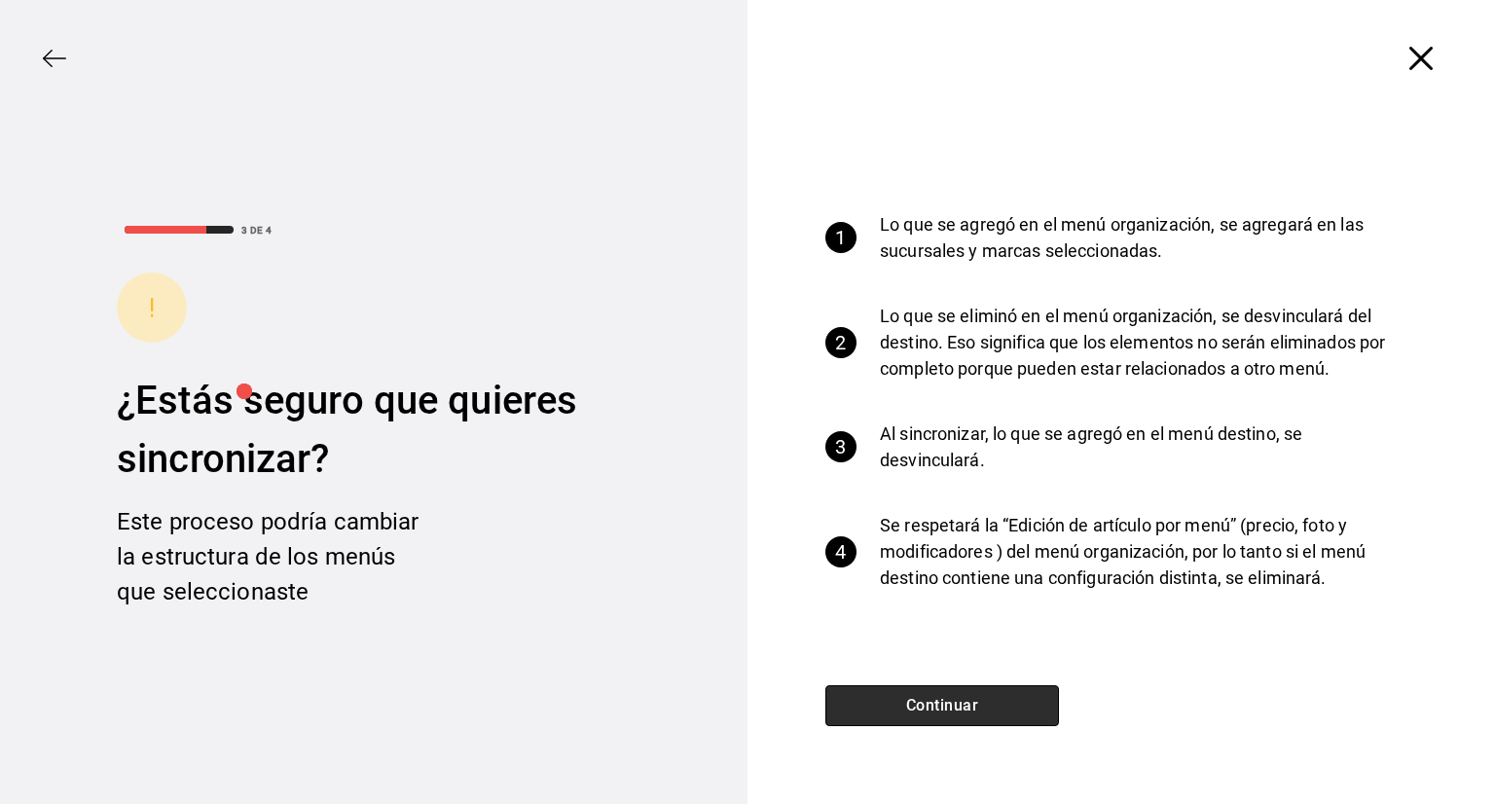
click at [918, 704] on button "Continuar" at bounding box center [942, 705] width 234 height 41
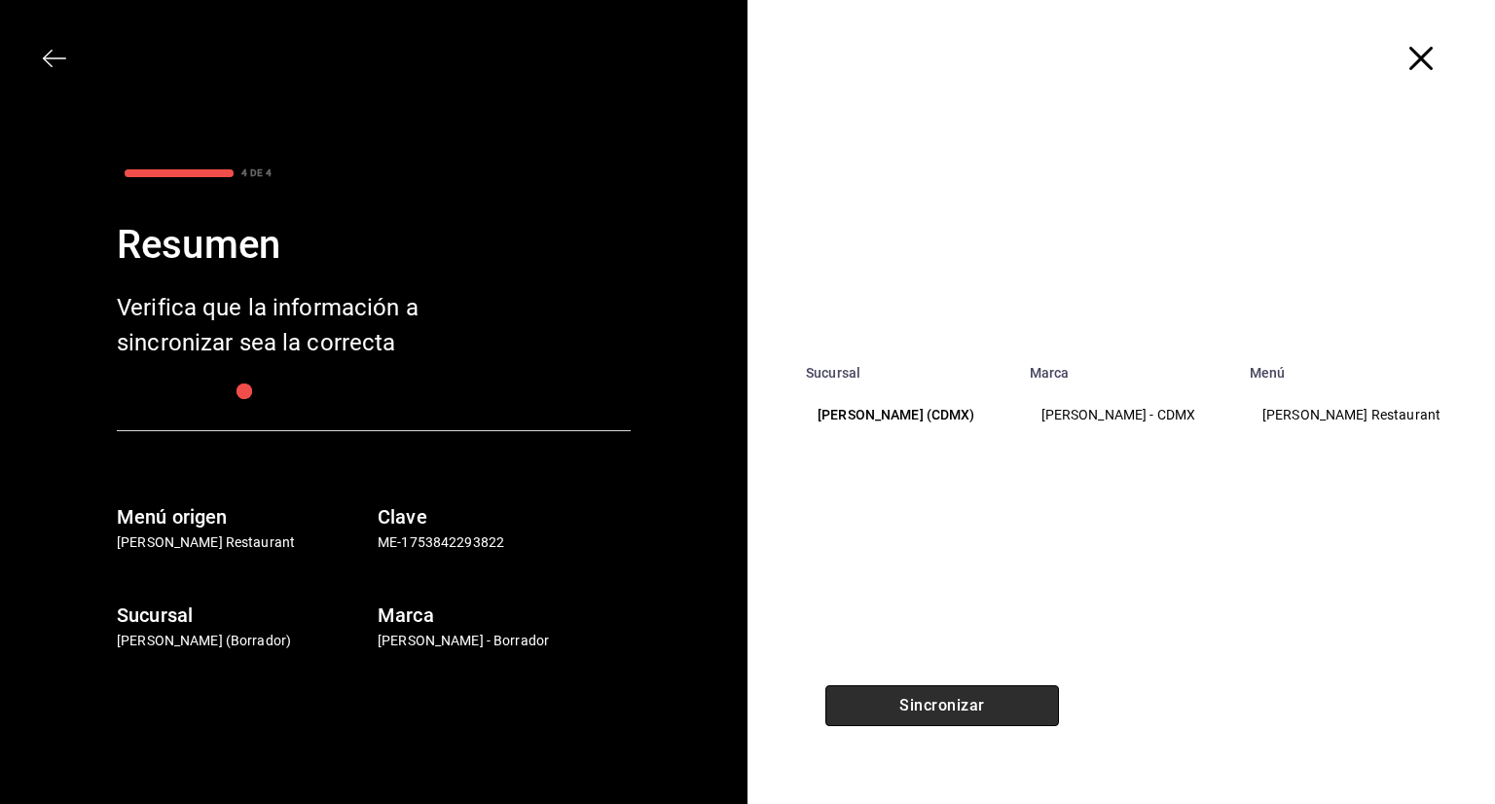
click at [918, 698] on button "Sincronizar" at bounding box center [942, 705] width 234 height 41
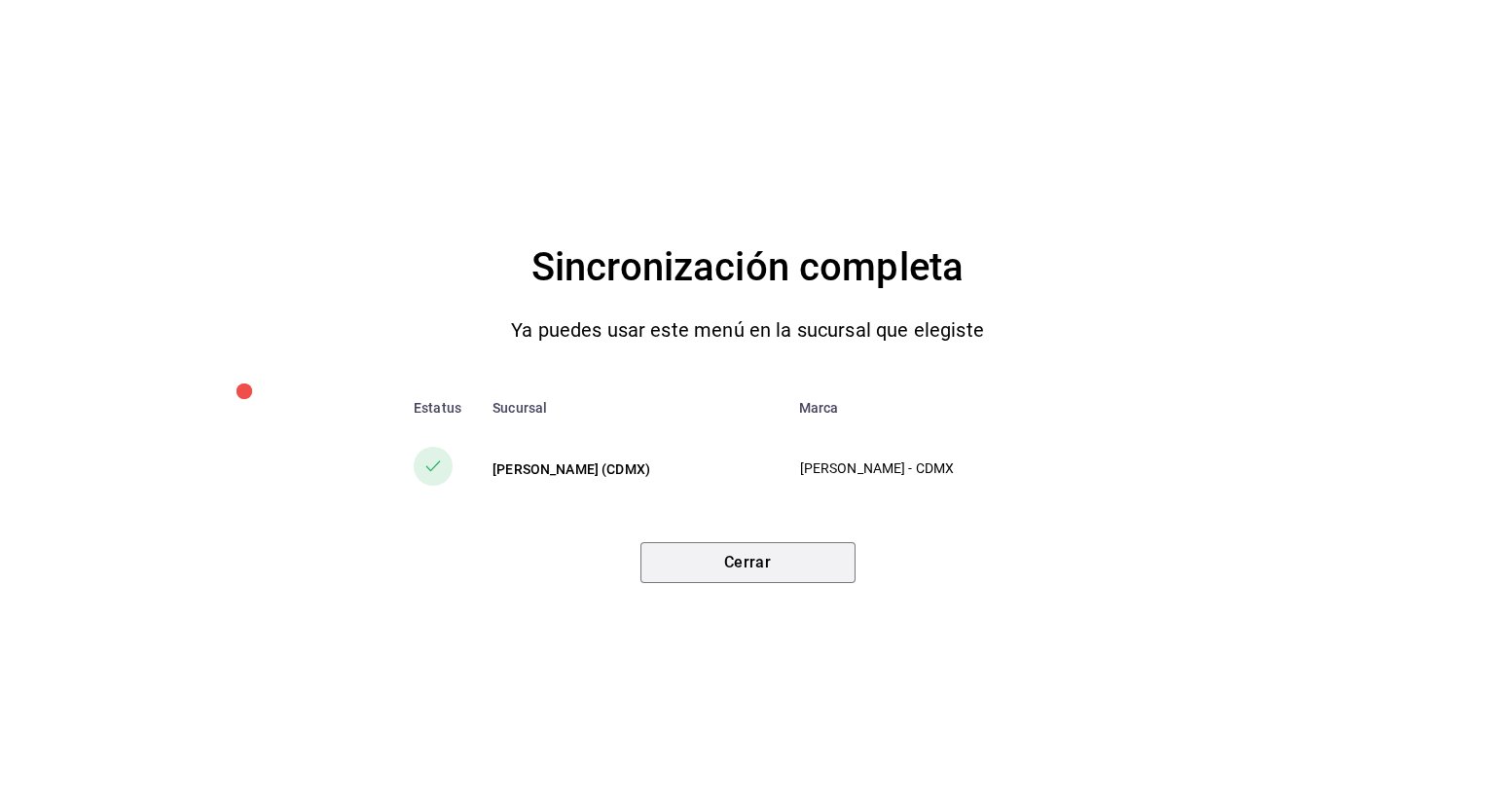
click at [807, 561] on button "Cerrar" at bounding box center [747, 562] width 215 height 41
